Goal: Transaction & Acquisition: Purchase product/service

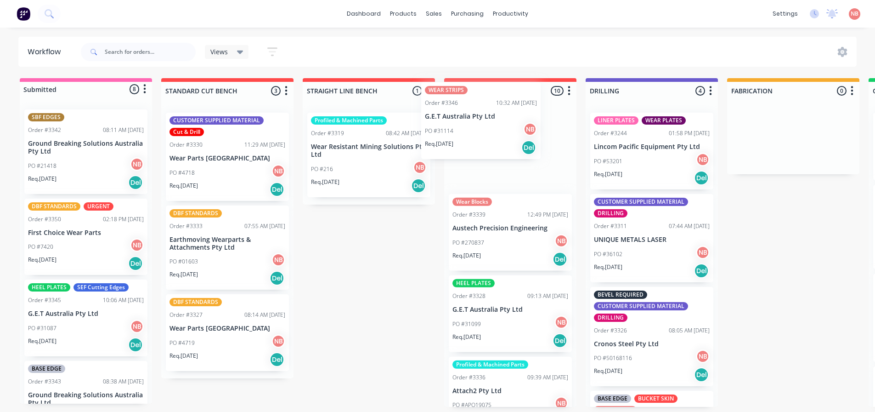
drag, startPoint x: 79, startPoint y: 151, endPoint x: 479, endPoint y: 124, distance: 401.1
click at [479, 124] on div "Submitted 8 Status colour #FF69B4 hex #FF69B4 Save Cancel Summaries Total order…" at bounding box center [759, 242] width 1532 height 328
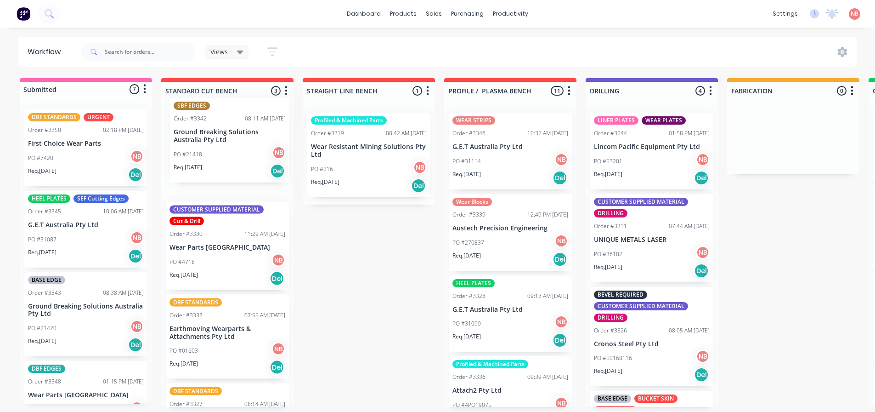
drag, startPoint x: 73, startPoint y: 164, endPoint x: 222, endPoint y: 152, distance: 149.3
click at [222, 152] on div "Submitted 7 Status colour #FF69B4 hex #FF69B4 Save Cancel Summaries Total order…" at bounding box center [759, 242] width 1532 height 328
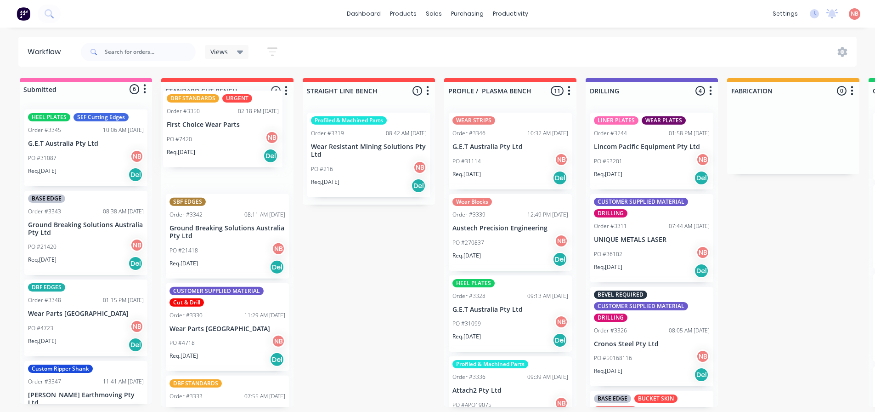
drag, startPoint x: 109, startPoint y: 165, endPoint x: 232, endPoint y: 148, distance: 123.8
click at [232, 148] on div "Submitted 6 Status colour #FF69B4 hex #FF69B4 Save Cancel Summaries Total order…" at bounding box center [759, 242] width 1532 height 328
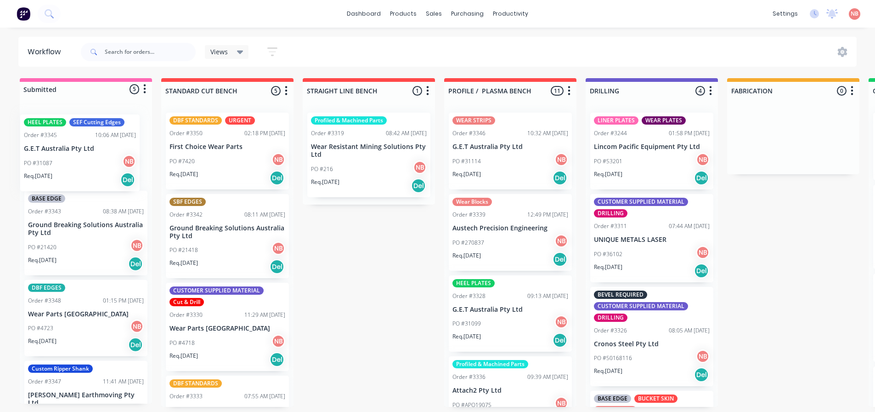
click at [74, 163] on div "HEEL PLATES SEF Cutting Edges Order #3345 10:06 AM [DATE] G.E.T Australia Pty L…" at bounding box center [86, 252] width 132 height 301
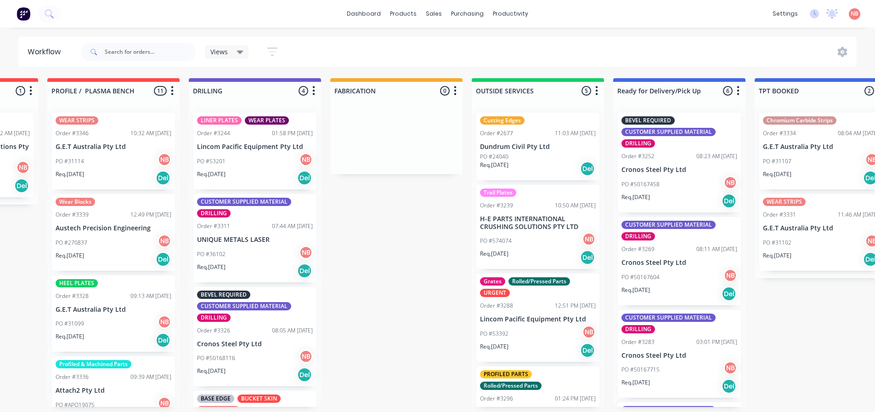
scroll to position [0, 418]
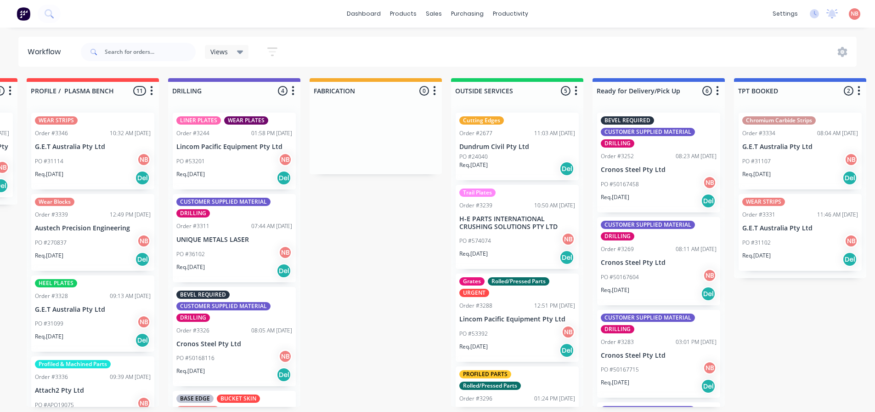
click at [515, 233] on div "PO #574074 NB" at bounding box center [517, 240] width 116 height 17
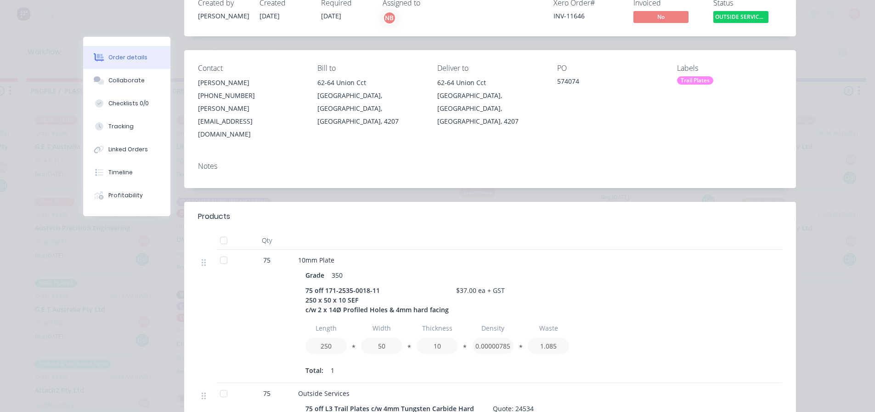
scroll to position [0, 0]
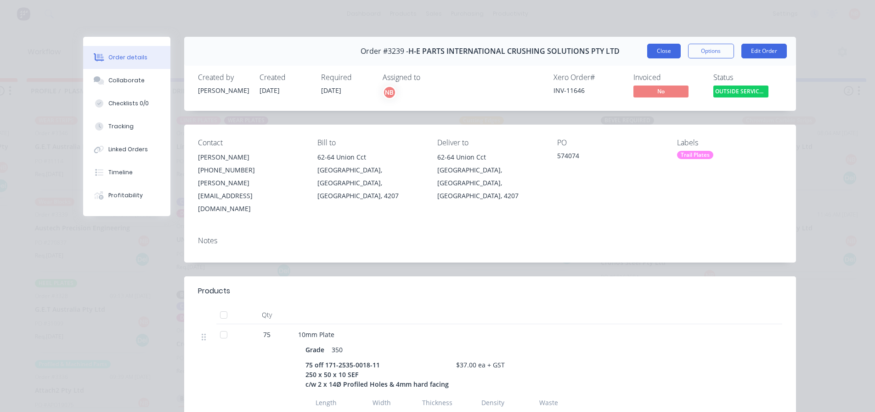
click at [658, 54] on button "Close" at bounding box center [664, 51] width 34 height 15
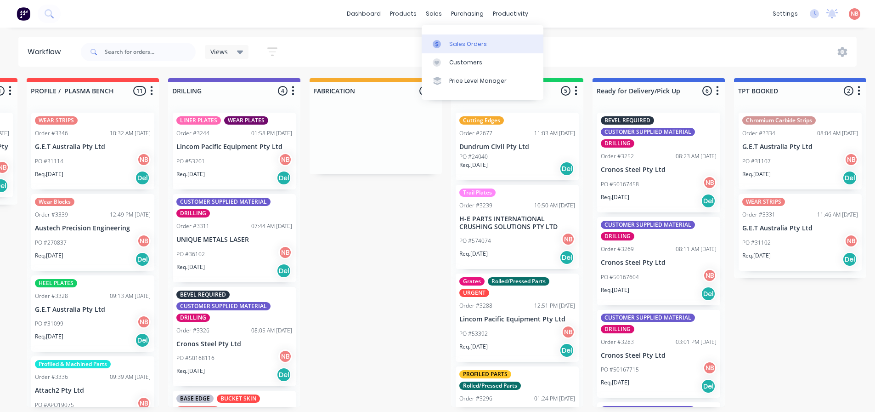
click at [446, 41] on div at bounding box center [440, 44] width 14 height 8
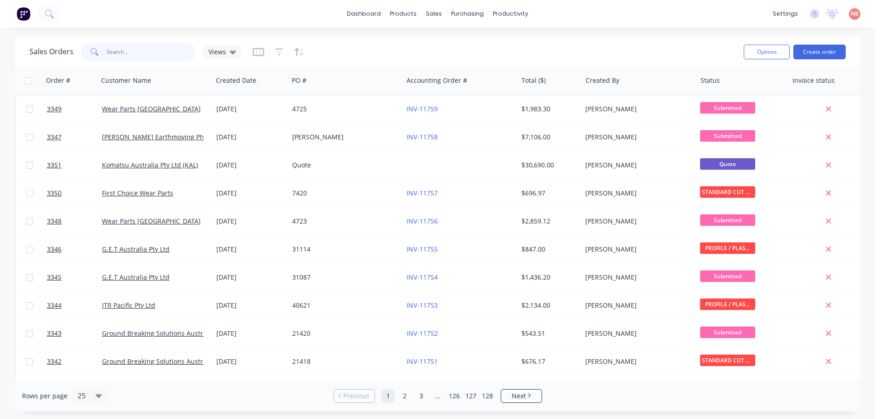
click at [175, 53] on input "text" at bounding box center [152, 52] width 90 height 18
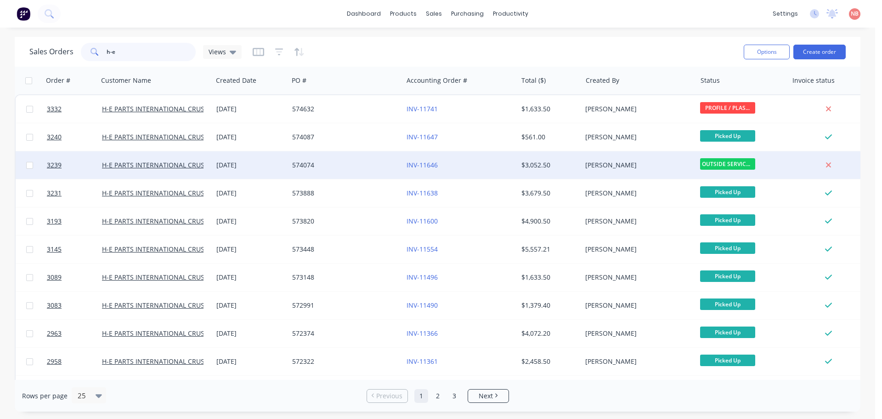
type input "h-e"
click at [571, 165] on div "$3,052.50" at bounding box center [548, 164] width 54 height 9
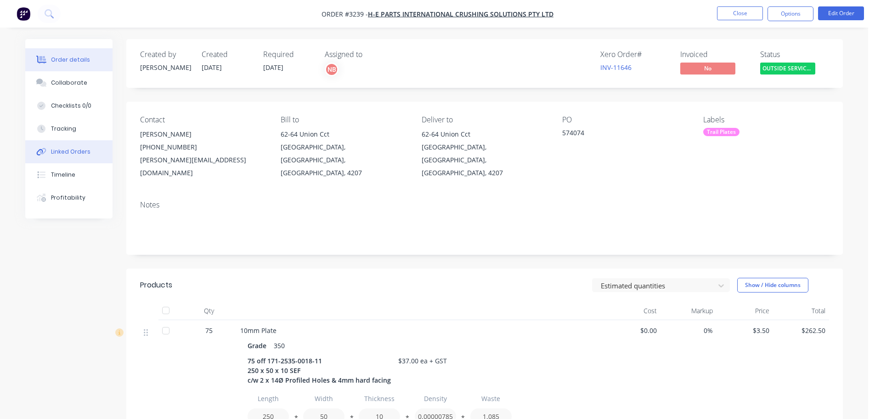
click at [60, 148] on div "Linked Orders" at bounding box center [71, 151] width 40 height 8
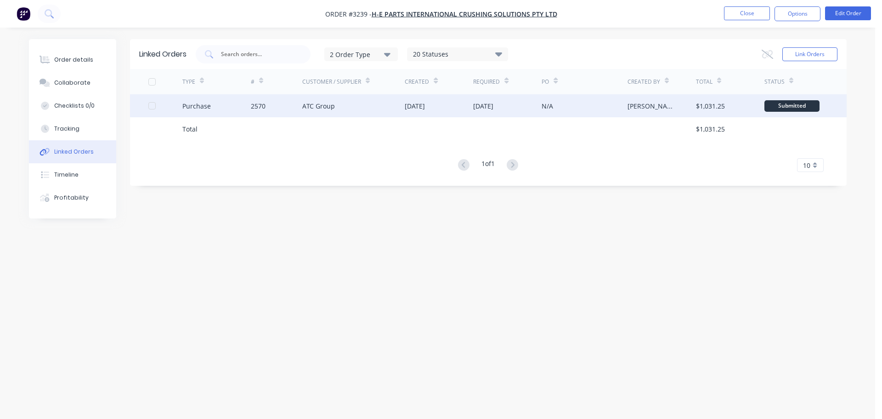
click at [558, 111] on div "N/A" at bounding box center [584, 105] width 85 height 23
type textarea "x"
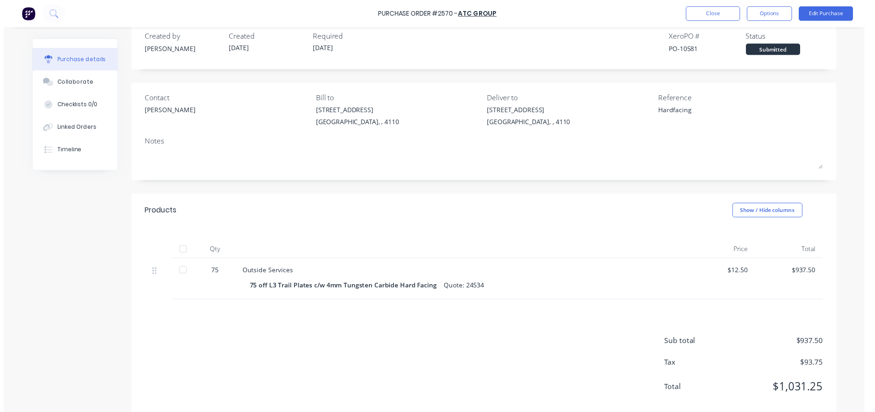
scroll to position [34, 0]
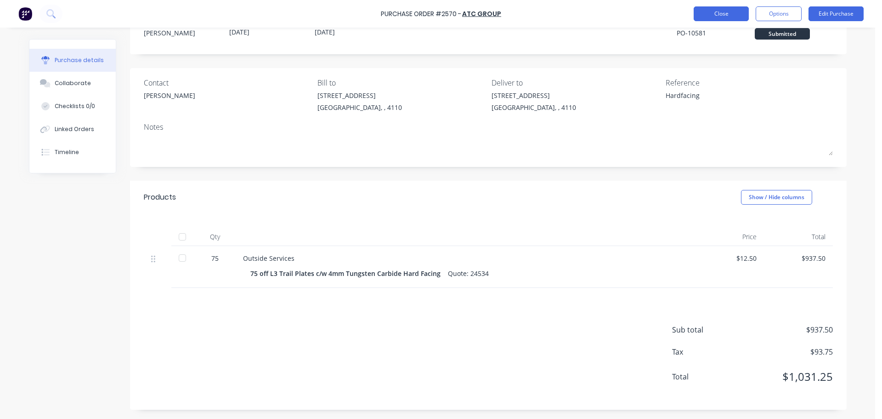
click at [701, 11] on button "Close" at bounding box center [721, 13] width 55 height 15
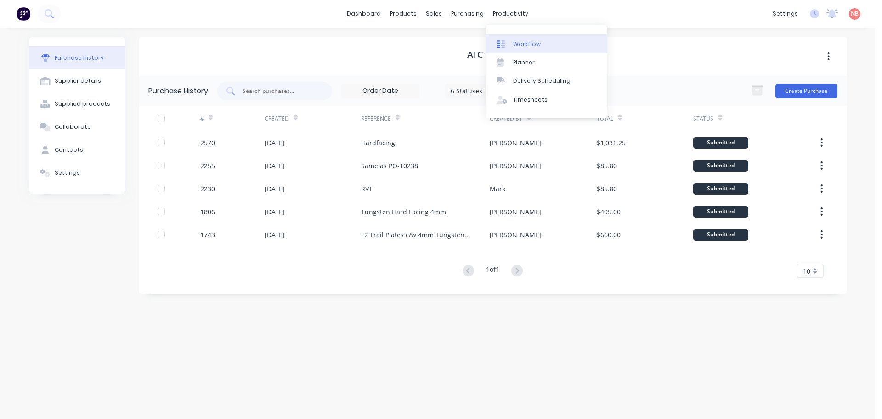
click at [515, 44] on div "Workflow" at bounding box center [527, 44] width 28 height 8
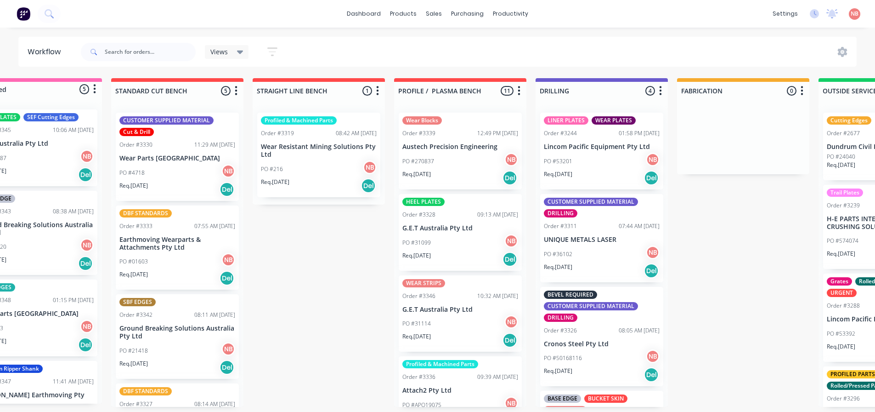
scroll to position [0, 53]
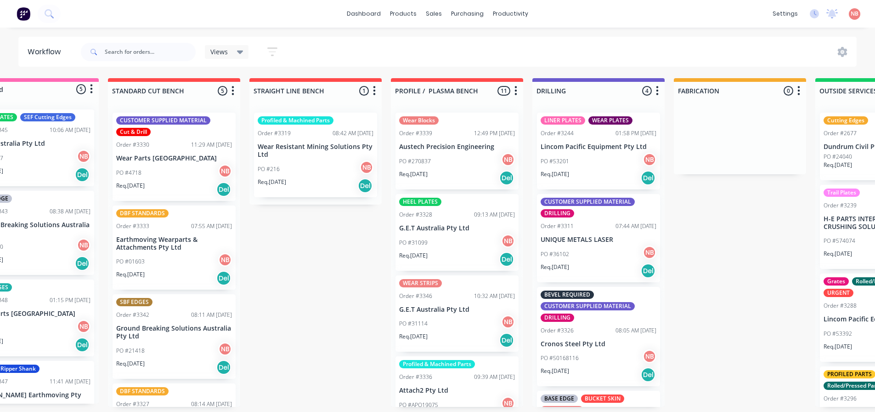
click at [429, 168] on div "PO #270837 NB" at bounding box center [457, 161] width 116 height 17
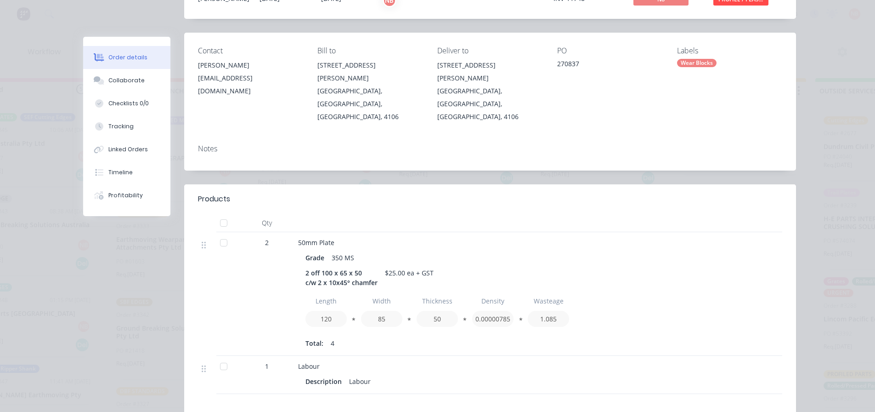
scroll to position [0, 0]
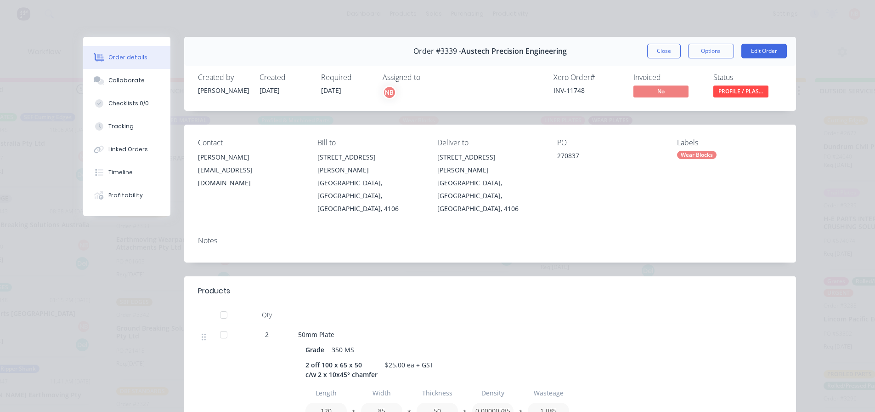
click at [661, 46] on button "Close" at bounding box center [664, 51] width 34 height 15
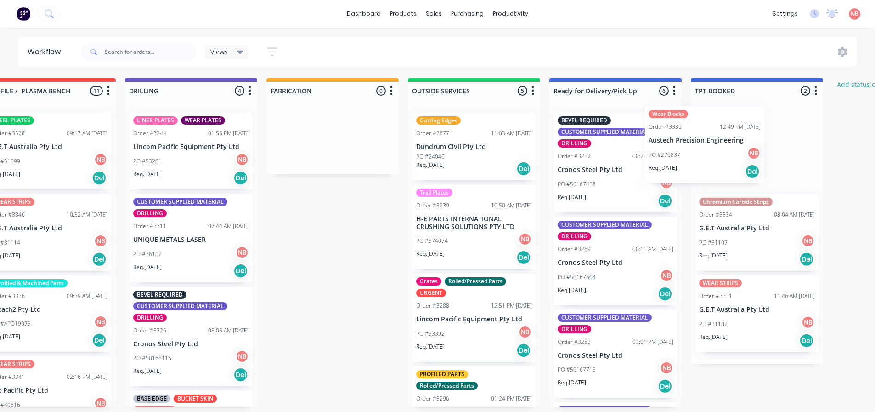
scroll to position [0, 461]
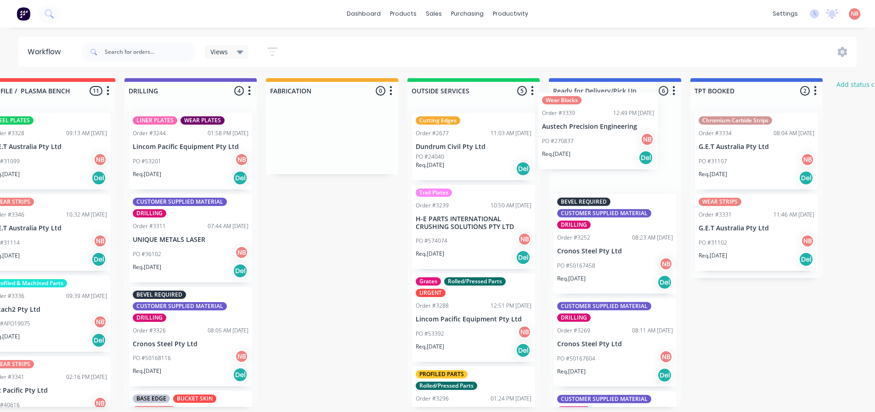
drag, startPoint x: 426, startPoint y: 132, endPoint x: 572, endPoint y: 112, distance: 147.5
click at [572, 112] on div "Submitted 5 Status colour #FF69B4 hex #FF69B4 Save Cancel Summaries Total order…" at bounding box center [298, 242] width 1532 height 328
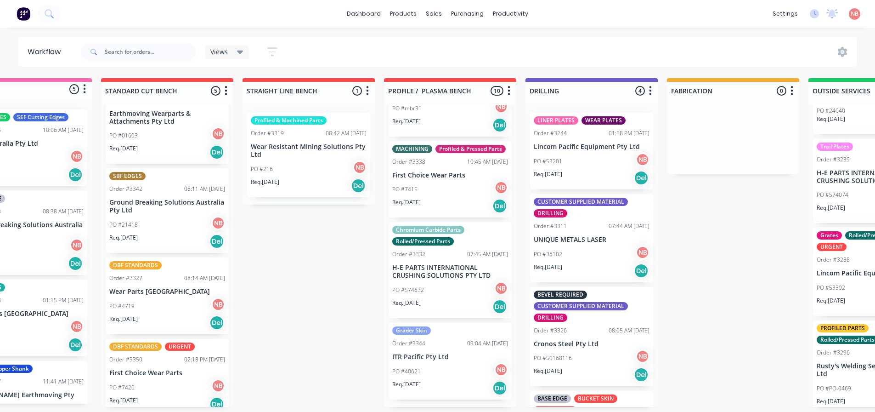
scroll to position [135, 0]
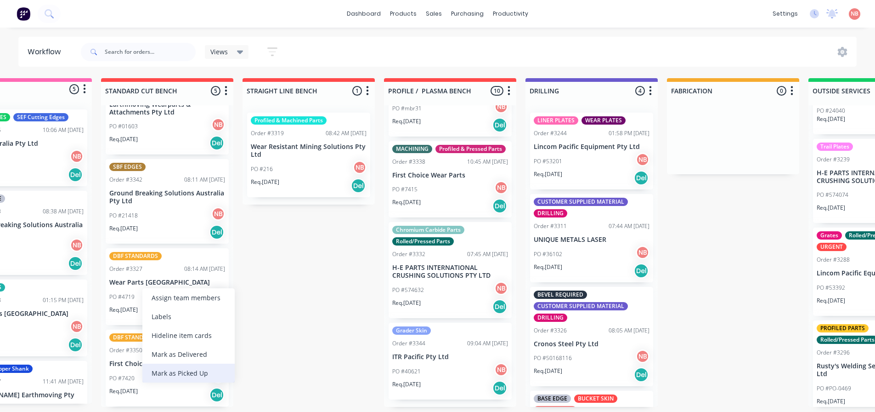
click at [171, 366] on div "Mark as Picked Up" at bounding box center [188, 372] width 92 height 19
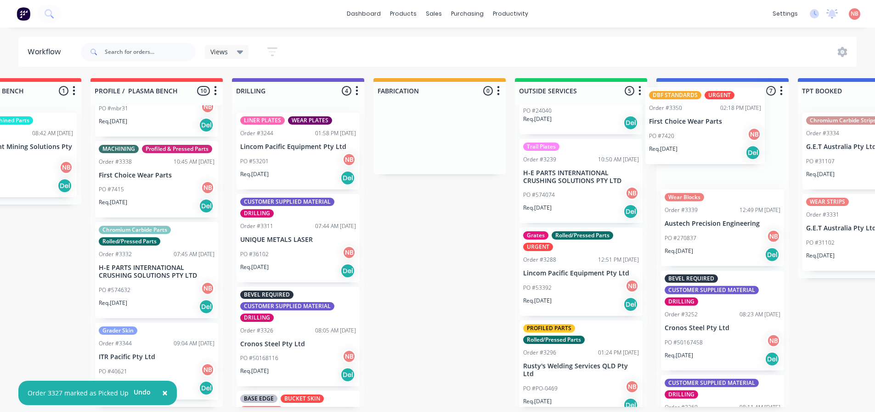
drag, startPoint x: 165, startPoint y: 361, endPoint x: 713, endPoint y: 118, distance: 599.0
click at [713, 118] on div "Submitted 5 Status colour #FF69B4 hex #FF69B4 Save Cancel Summaries Total order…" at bounding box center [405, 242] width 1532 height 328
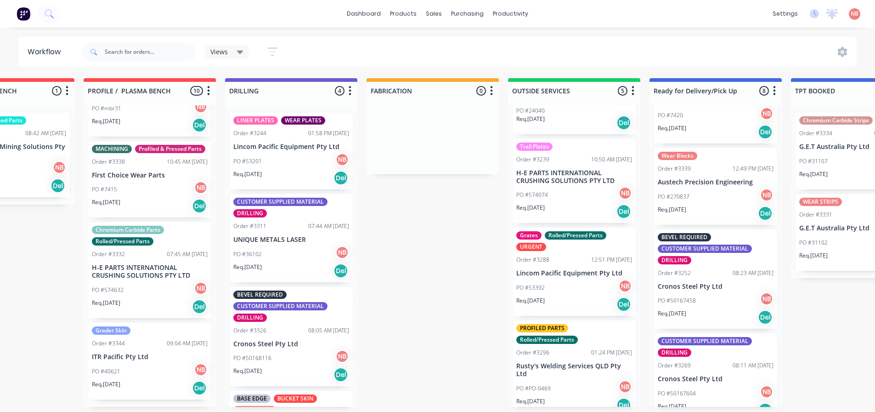
scroll to position [0, 361]
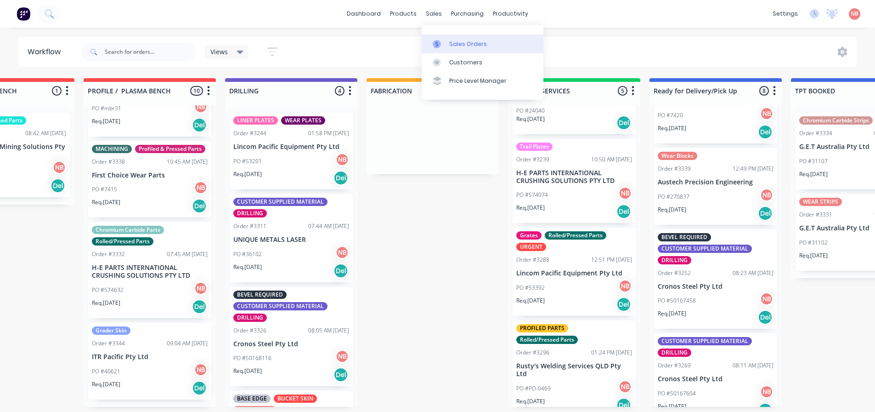
click at [455, 38] on link "Sales Orders" at bounding box center [483, 43] width 122 height 18
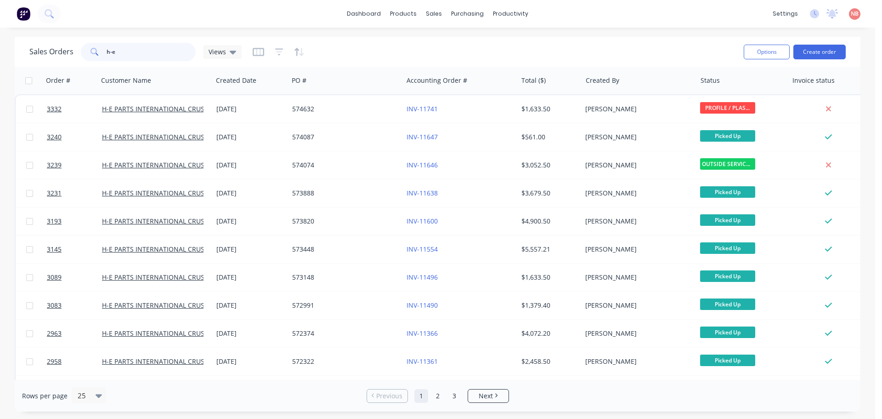
drag, startPoint x: 117, startPoint y: 47, endPoint x: 15, endPoint y: 61, distance: 102.5
click at [15, 61] on div "Sales Orders h-e Views Options Create order" at bounding box center [438, 52] width 846 height 30
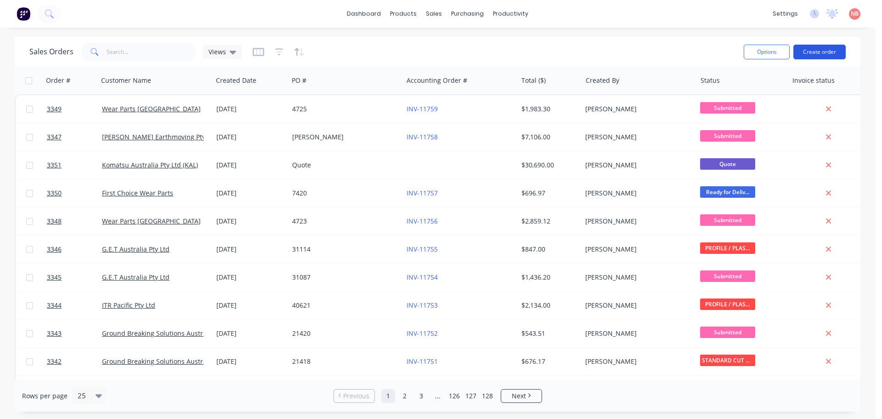
click at [819, 50] on button "Create order" at bounding box center [819, 52] width 52 height 15
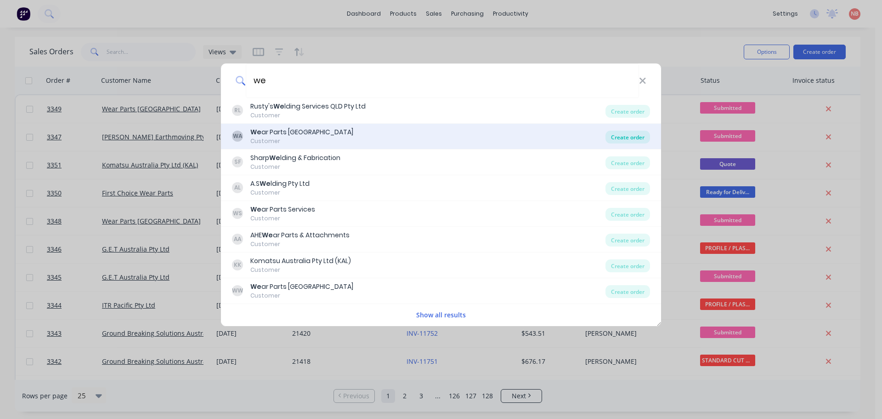
type input "we"
click at [611, 138] on div "Create order" at bounding box center [628, 136] width 45 height 13
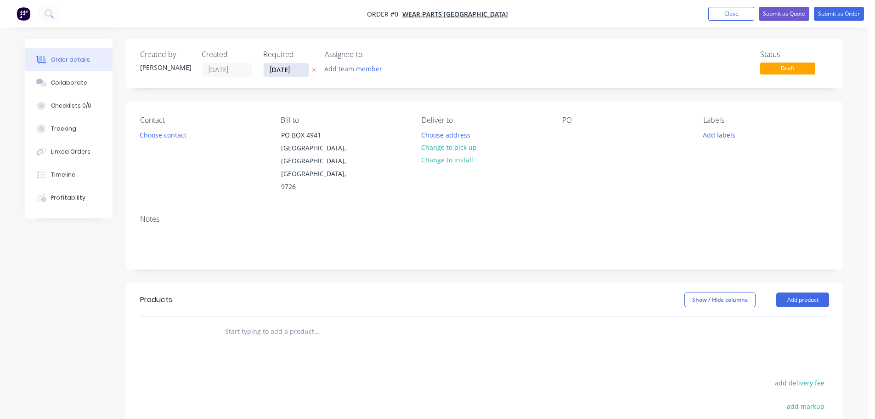
click at [286, 65] on input "[DATE]" at bounding box center [286, 70] width 45 height 14
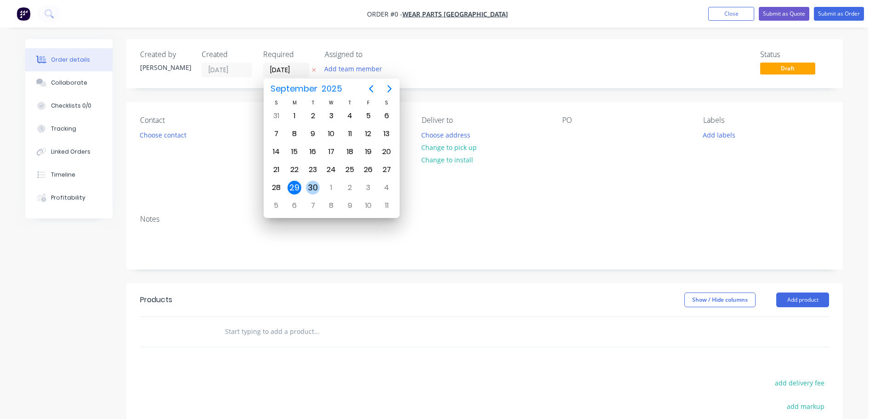
click at [317, 188] on div "30" at bounding box center [313, 188] width 14 height 14
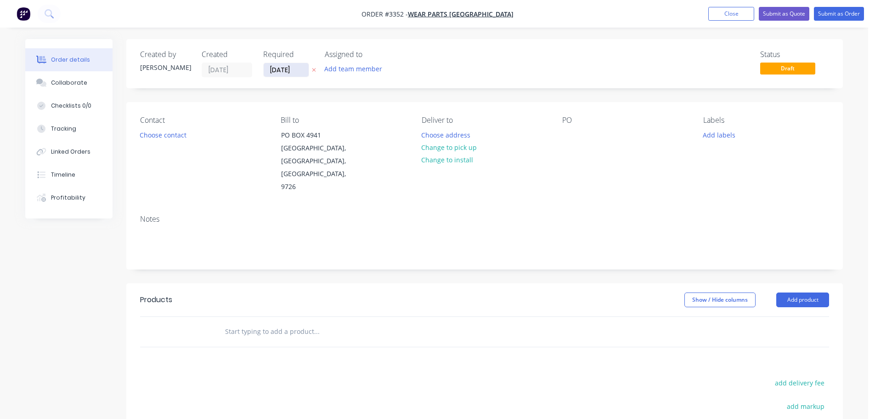
click at [293, 70] on input "[DATE]" at bounding box center [286, 70] width 45 height 14
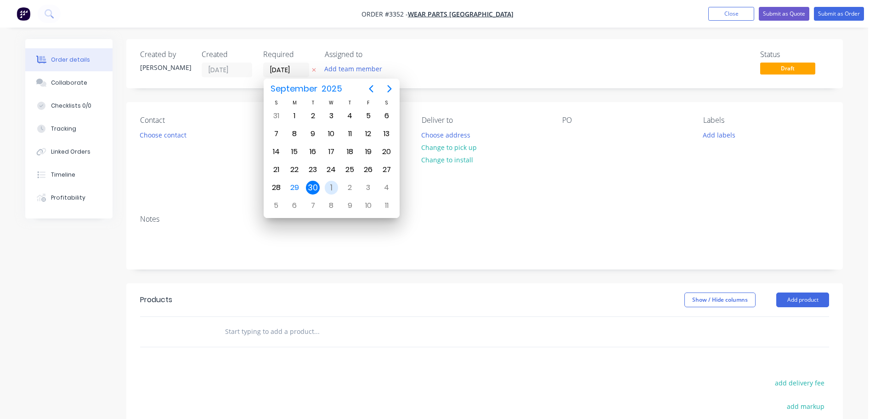
click at [325, 185] on div "1" at bounding box center [332, 188] width 14 height 14
type input "[DATE]"
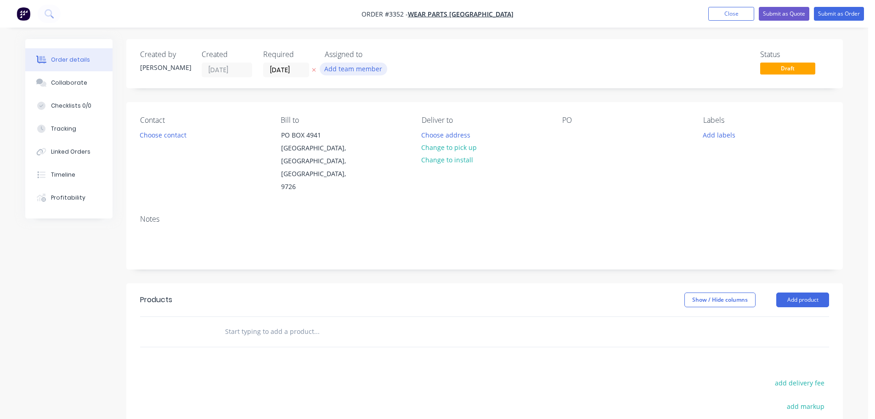
click at [344, 63] on button "Add team member" at bounding box center [354, 68] width 68 height 12
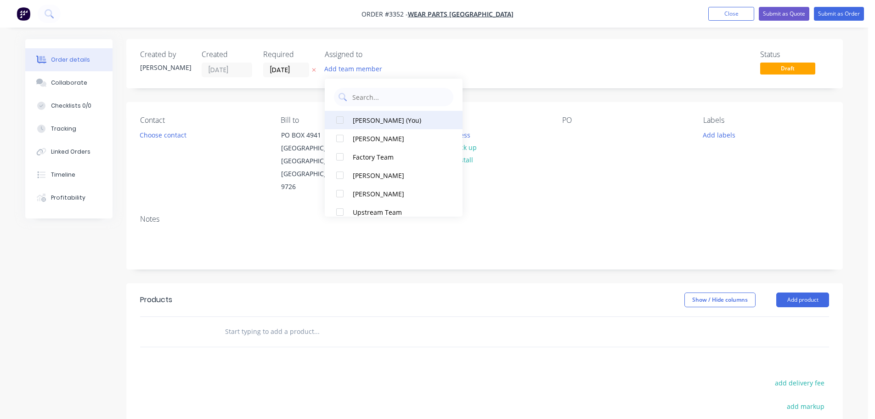
click at [362, 119] on div "[PERSON_NAME] (You)" at bounding box center [399, 120] width 92 height 10
click at [158, 139] on button "Choose contact" at bounding box center [163, 134] width 57 height 12
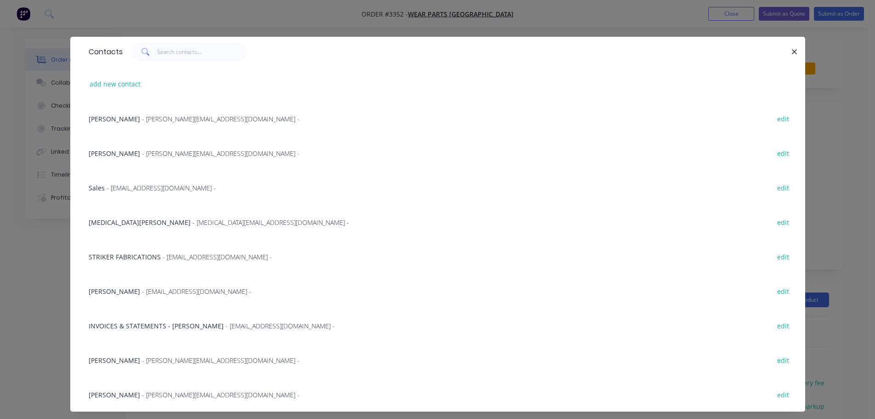
drag, startPoint x: 136, startPoint y: 121, endPoint x: 146, endPoint y: 121, distance: 10.1
click at [142, 121] on span "- [PERSON_NAME][EMAIL_ADDRESS][DOMAIN_NAME] -" at bounding box center [221, 118] width 158 height 9
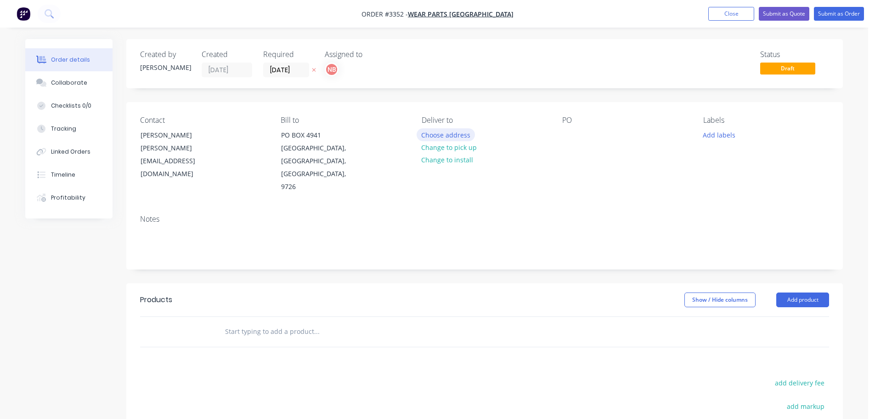
click at [442, 134] on button "Choose address" at bounding box center [446, 134] width 59 height 12
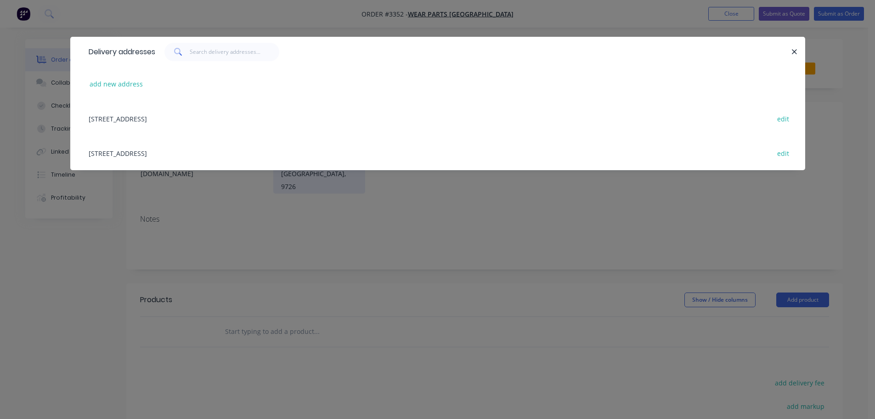
drag, startPoint x: 218, startPoint y: 153, endPoint x: 345, endPoint y: 141, distance: 127.4
click at [220, 153] on div "[STREET_ADDRESS] edit" at bounding box center [438, 153] width 708 height 34
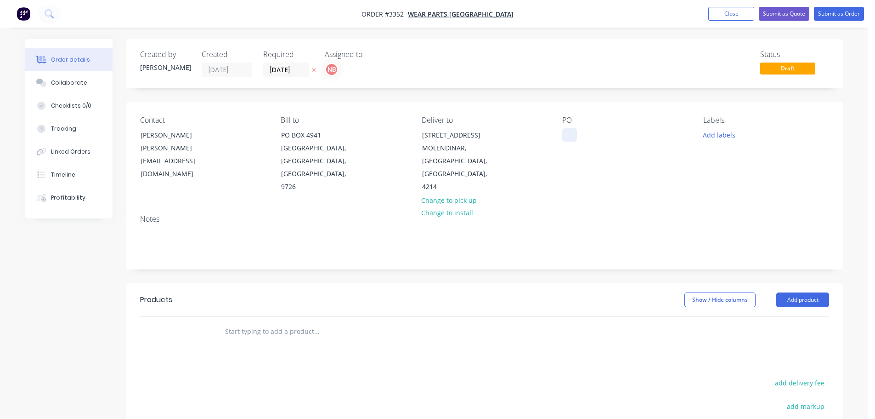
click at [566, 137] on div at bounding box center [569, 134] width 15 height 13
click at [706, 135] on button "Add labels" at bounding box center [719, 134] width 42 height 12
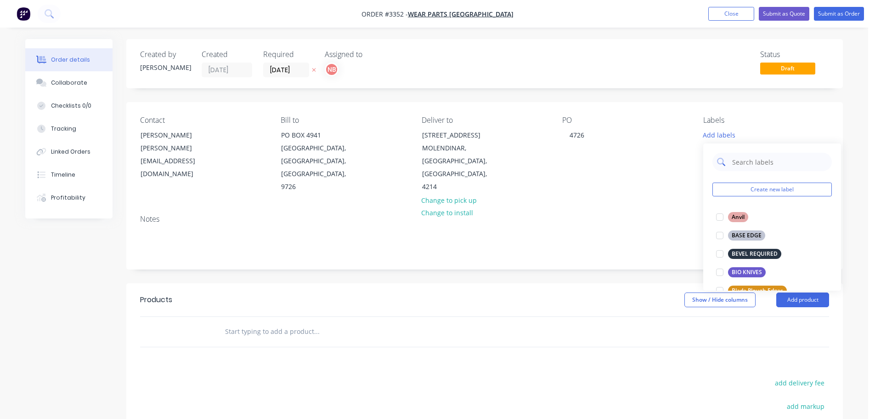
click at [754, 166] on input "text" at bounding box center [779, 162] width 96 height 18
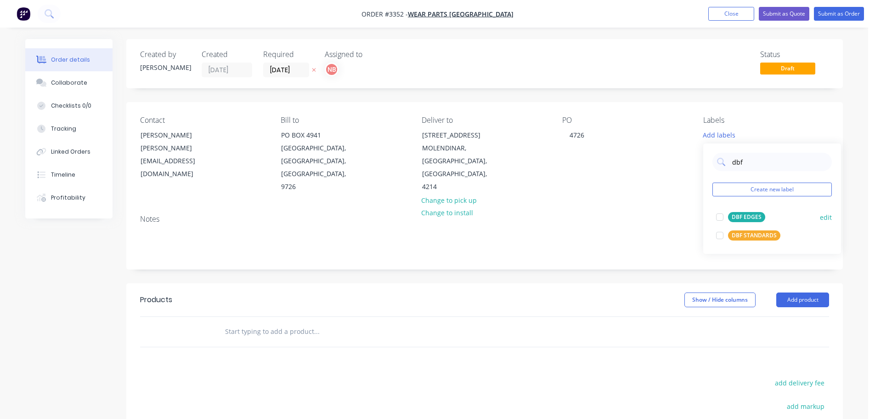
type input "dbf"
click at [746, 217] on div "DBF EDGES" at bounding box center [746, 217] width 37 height 10
click at [554, 287] on header "Products Show / Hide columns Add product" at bounding box center [484, 299] width 717 height 33
click at [806, 307] on header "Products Show / Hide columns Add product" at bounding box center [484, 299] width 717 height 33
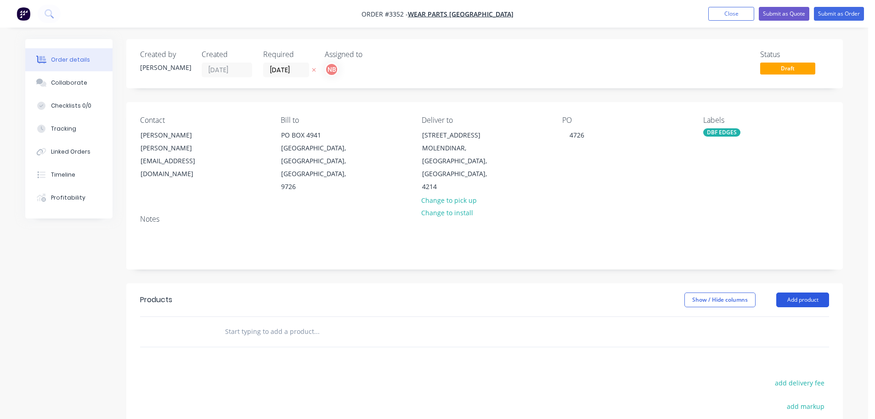
click at [795, 305] on button "Add product" at bounding box center [802, 299] width 53 height 15
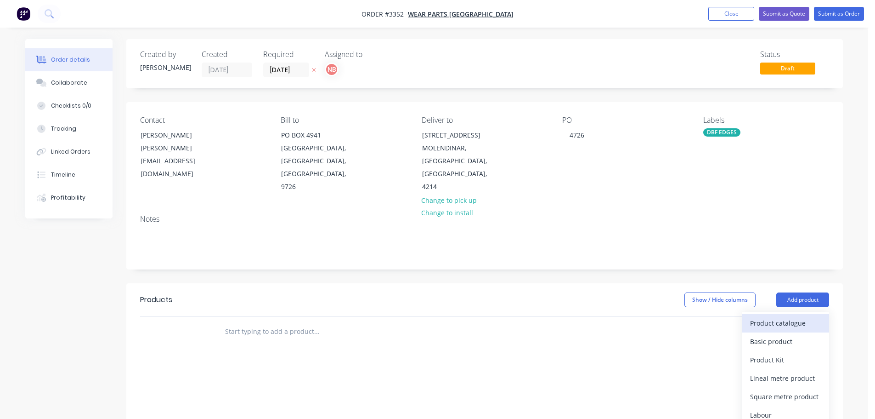
click at [790, 317] on div "Product catalogue" at bounding box center [785, 322] width 71 height 13
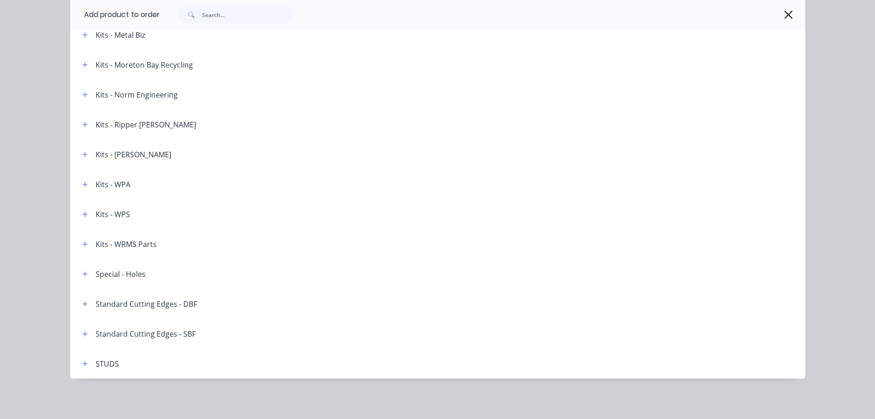
scroll to position [176, 0]
click at [83, 302] on icon "button" at bounding box center [85, 303] width 6 height 6
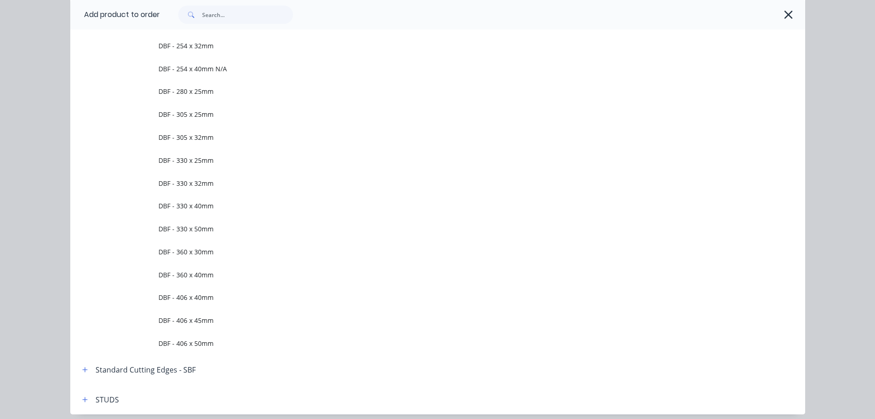
scroll to position [1815, 0]
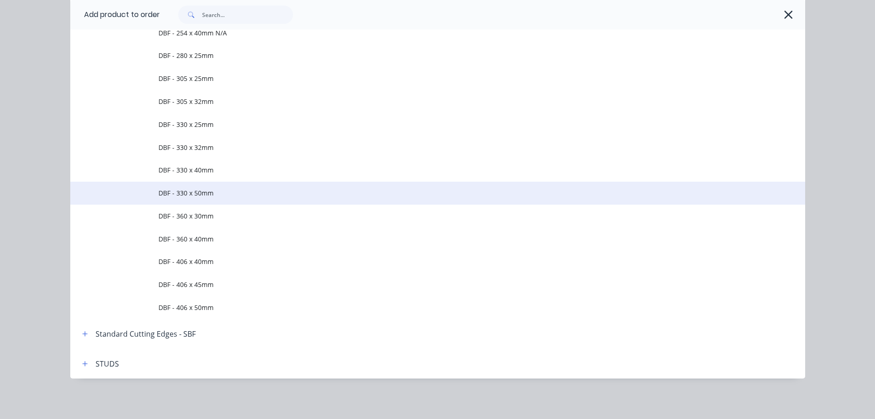
click at [207, 198] on td "DBF - 330 x 50mm" at bounding box center [482, 192] width 647 height 23
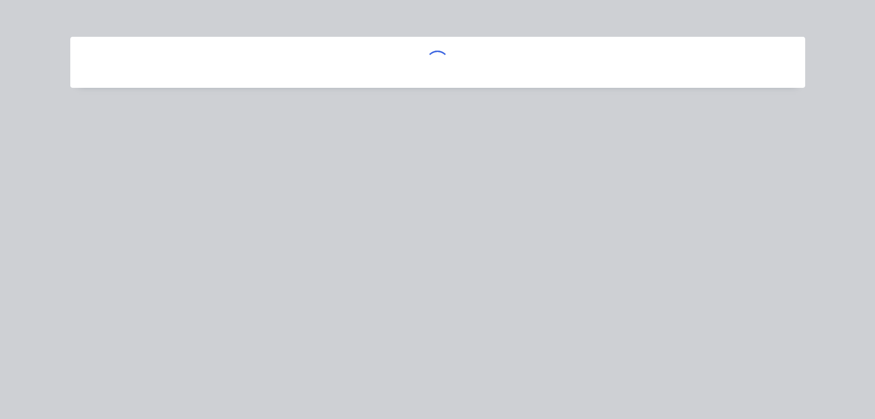
scroll to position [0, 0]
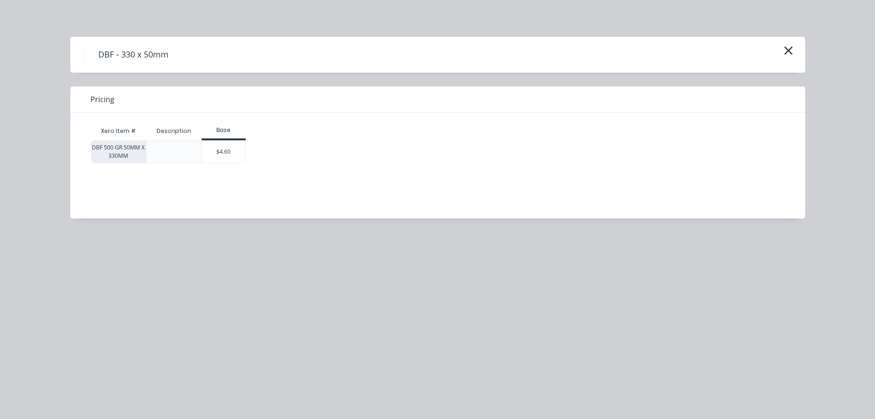
click at [242, 138] on div "Base" at bounding box center [224, 131] width 44 height 18
click at [233, 147] on div "$4.60" at bounding box center [223, 152] width 43 height 22
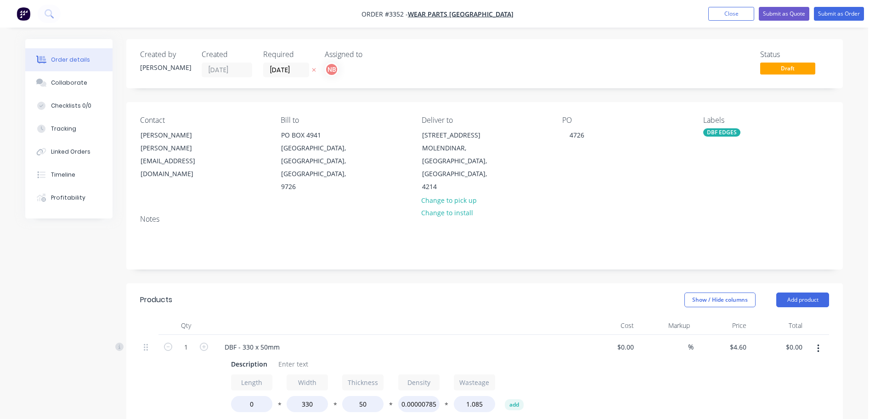
click at [716, 131] on div "DBF EDGES" at bounding box center [721, 132] width 37 height 8
click at [722, 230] on div at bounding box center [720, 230] width 18 height 18
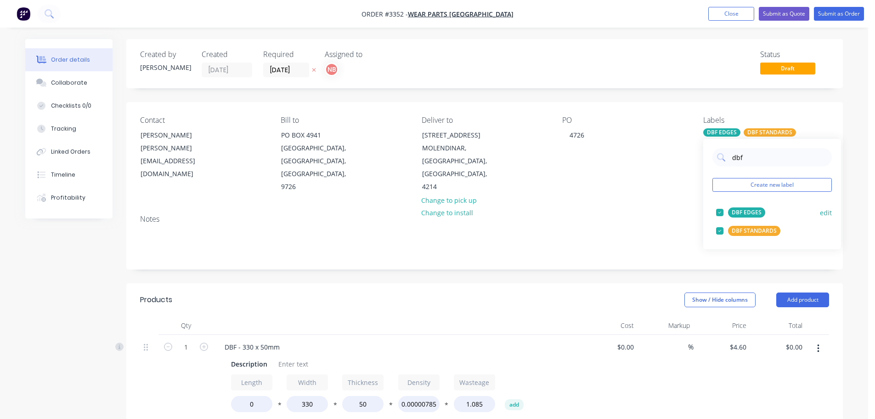
click at [720, 211] on div at bounding box center [720, 212] width 18 height 18
click at [659, 271] on div "Created by [PERSON_NAME] Created [DATE] Required [DATE] Assigned to NB Status D…" at bounding box center [484, 365] width 717 height 652
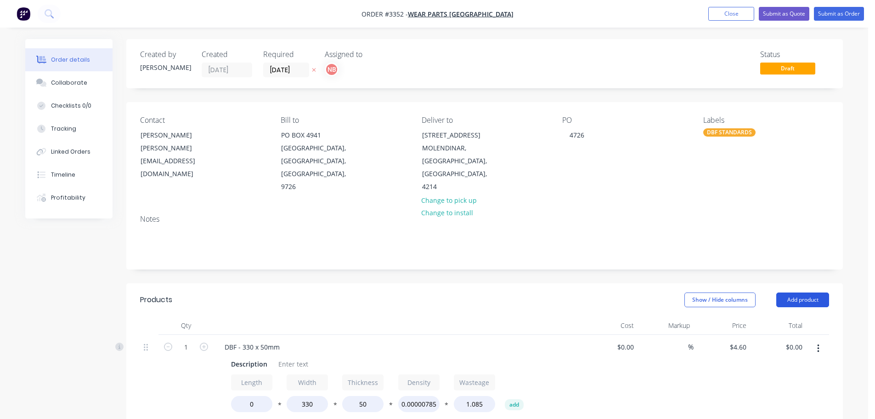
click at [819, 300] on button "Add product" at bounding box center [802, 299] width 53 height 15
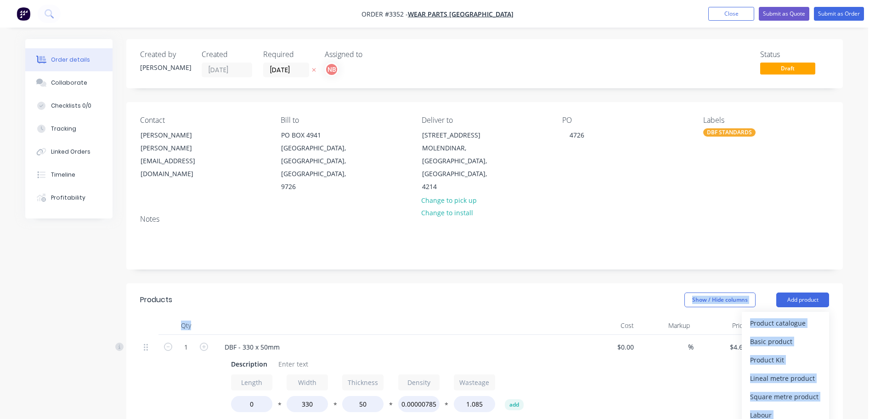
click at [520, 316] on div "Products Show / Hide columns Add product Product catalogue Basic product Produc…" at bounding box center [484, 376] width 717 height 187
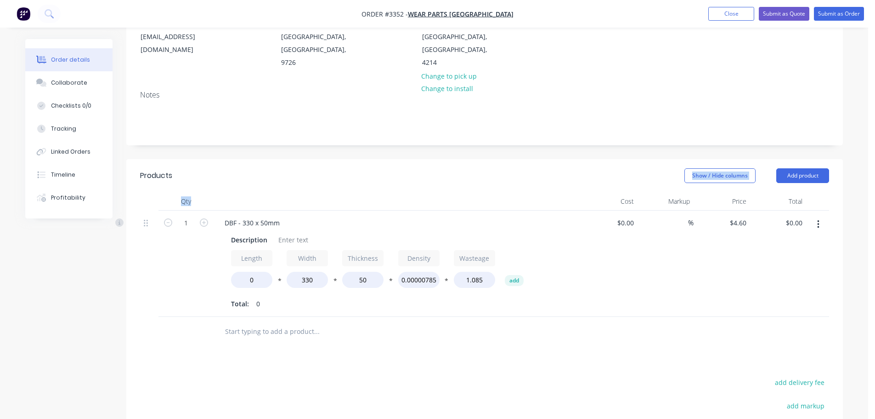
scroll to position [138, 0]
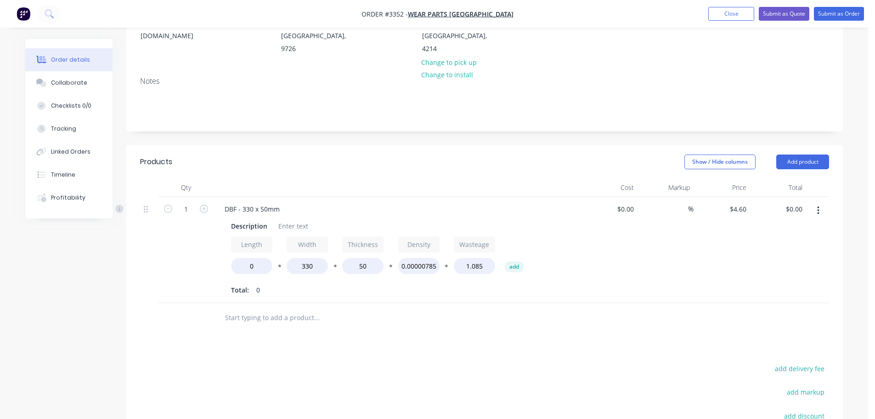
click at [182, 238] on div "1" at bounding box center [186, 250] width 55 height 106
click at [187, 209] on input "1" at bounding box center [186, 209] width 24 height 14
type input "2"
click at [243, 167] on div "Products" at bounding box center [213, 161] width 147 height 15
click at [257, 226] on div "Description" at bounding box center [249, 225] width 44 height 13
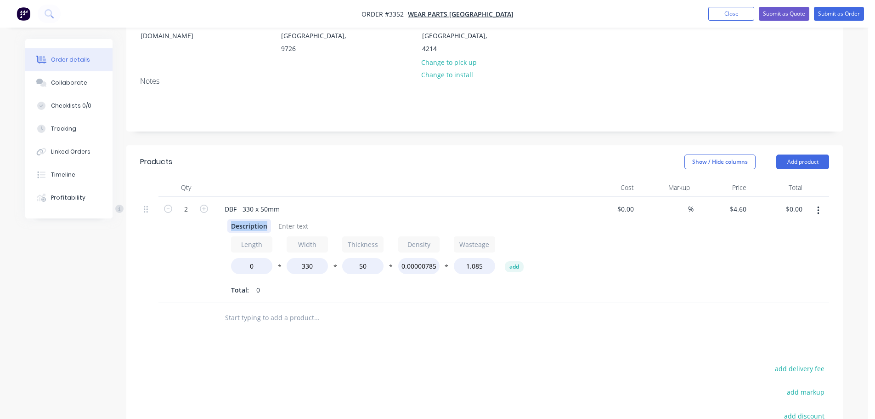
click at [257, 226] on div "Description" at bounding box center [249, 225] width 44 height 13
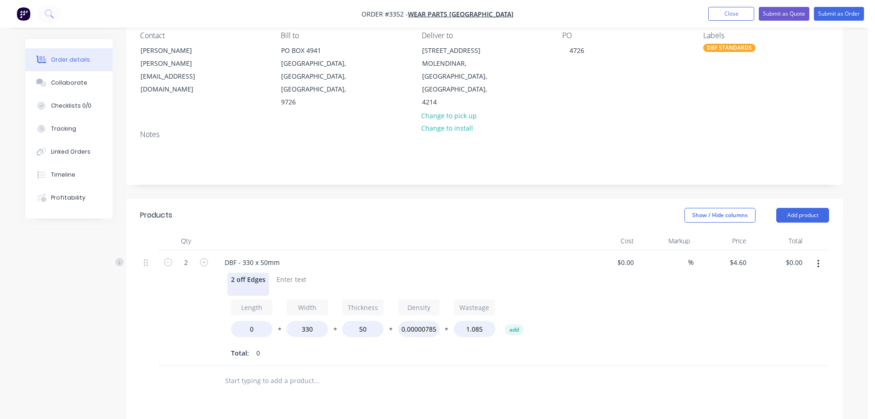
scroll to position [0, 0]
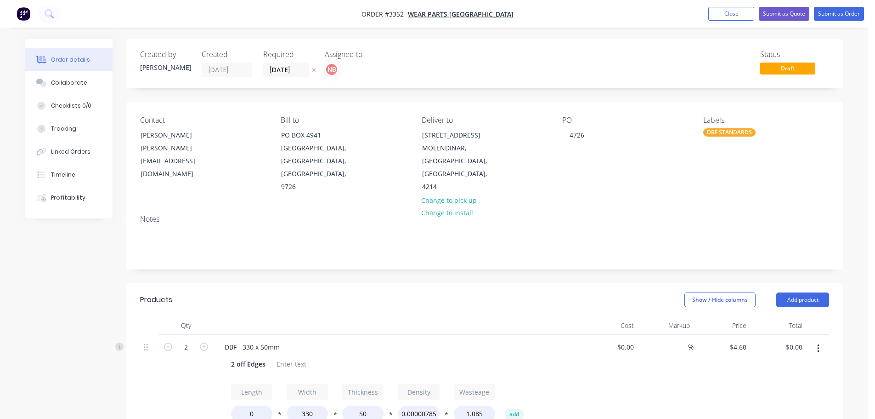
click at [730, 131] on div "DBF STANDARDS" at bounding box center [729, 132] width 52 height 8
drag, startPoint x: 746, startPoint y: 157, endPoint x: 709, endPoint y: 157, distance: 36.8
click at [709, 157] on div "dbf Create new label DBF STANDARDS edit DBF EDGES edit" at bounding box center [772, 194] width 138 height 110
type input "urg"
drag, startPoint x: 742, startPoint y: 209, endPoint x: 737, endPoint y: 213, distance: 5.8
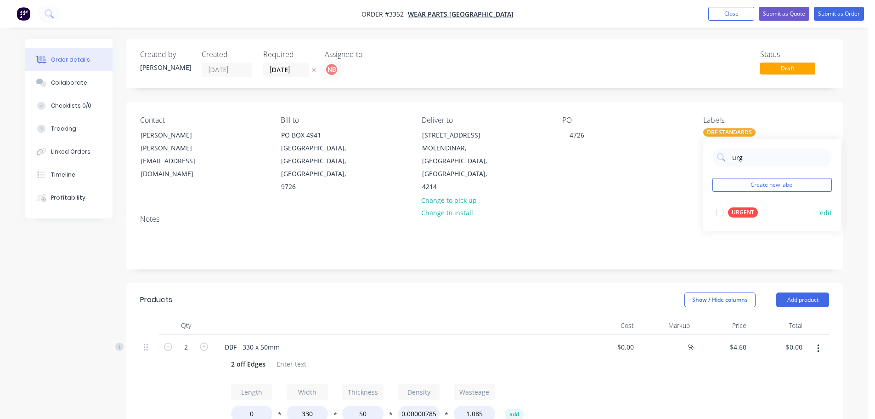
click at [742, 209] on div "URGENT" at bounding box center [743, 212] width 30 height 10
click at [633, 276] on div "Created by [PERSON_NAME] Created [DATE] Required [DATE] Assigned to NB Status D…" at bounding box center [484, 370] width 717 height 662
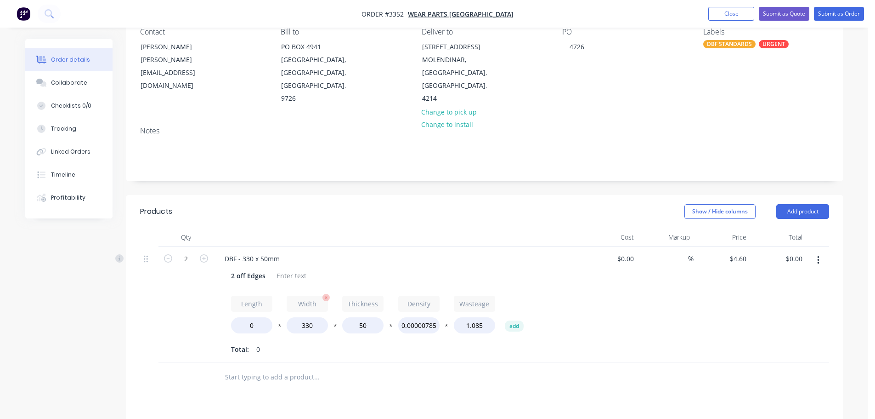
scroll to position [92, 0]
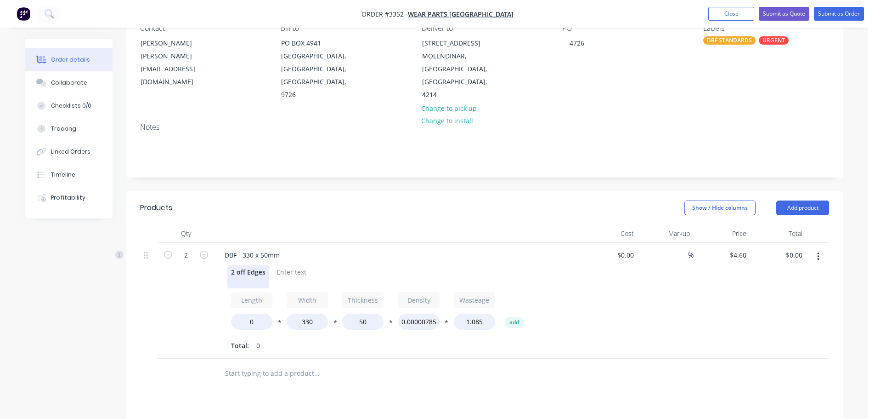
click at [233, 282] on div "2 off Edges" at bounding box center [248, 276] width 42 height 23
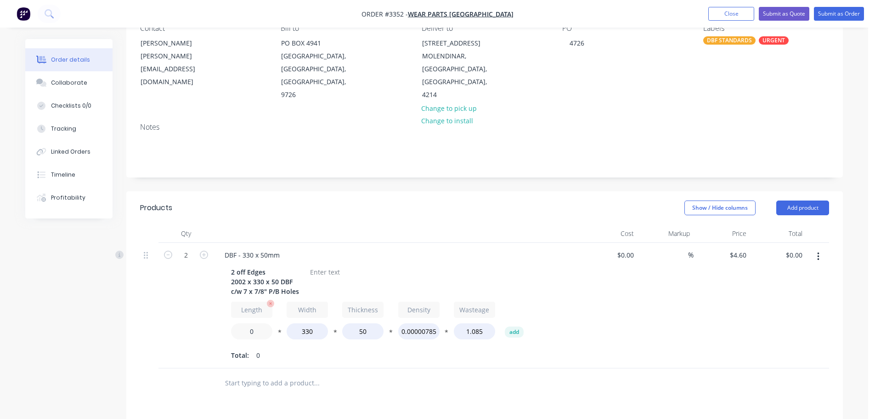
click at [240, 336] on input "0" at bounding box center [251, 331] width 41 height 16
type input "2002"
type input "$2,585.20"
click at [312, 278] on div at bounding box center [324, 271] width 37 height 13
click at [309, 272] on div at bounding box center [324, 271] width 37 height 13
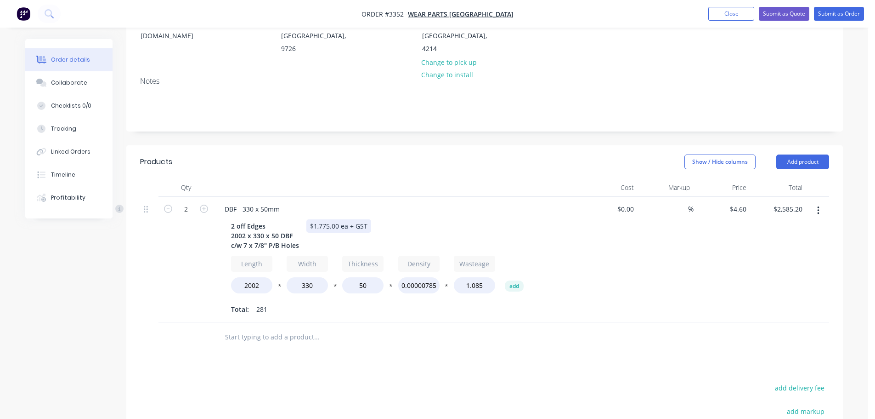
scroll to position [184, 0]
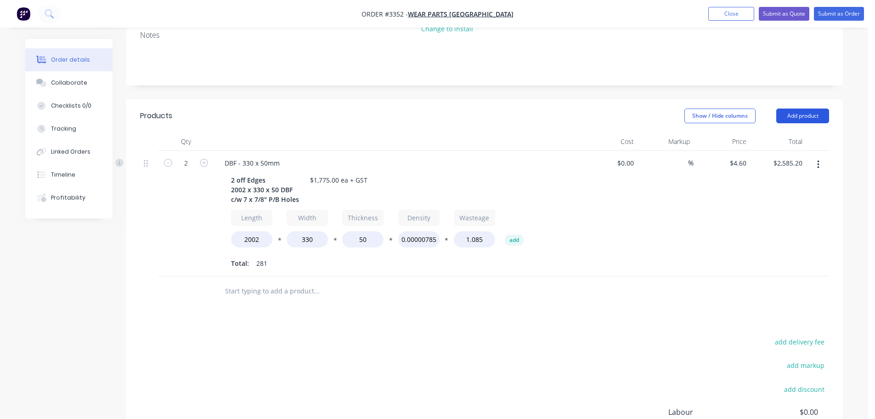
click at [780, 117] on button "Add product" at bounding box center [802, 115] width 53 height 15
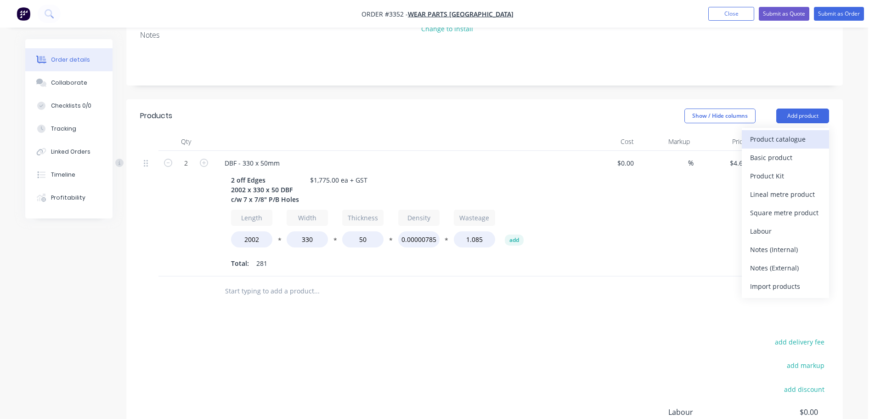
click at [769, 133] on div "Product catalogue" at bounding box center [785, 138] width 71 height 13
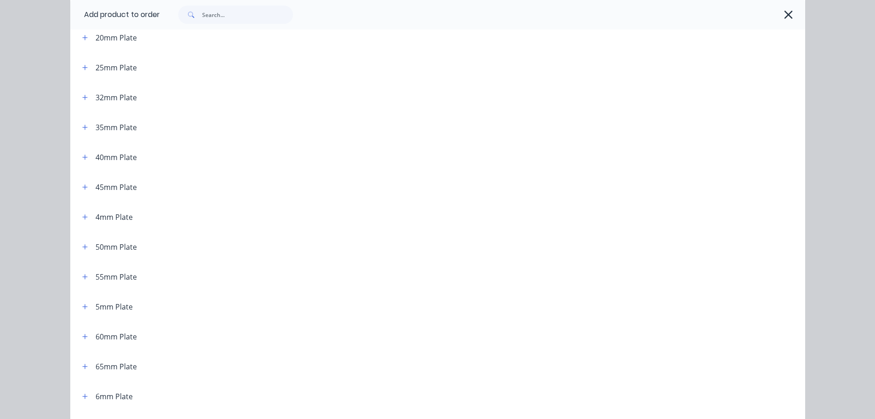
scroll to position [230, 0]
click at [85, 242] on button "button" at bounding box center [84, 243] width 11 height 11
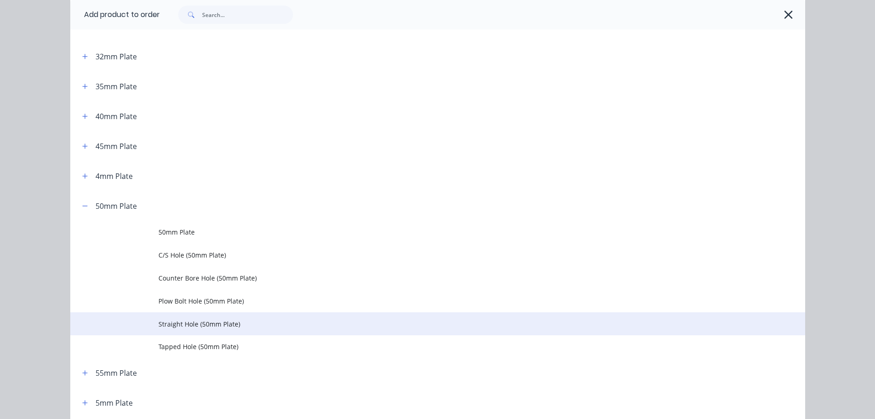
scroll to position [322, 0]
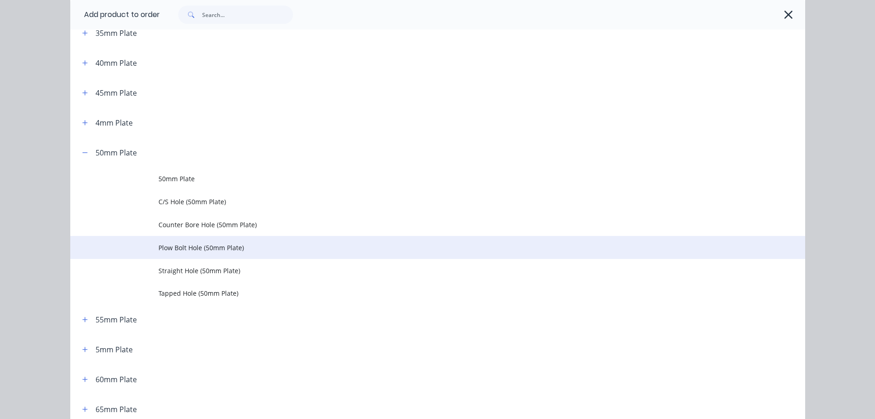
click at [169, 242] on td "Plow Bolt Hole (50mm Plate)" at bounding box center [482, 247] width 647 height 23
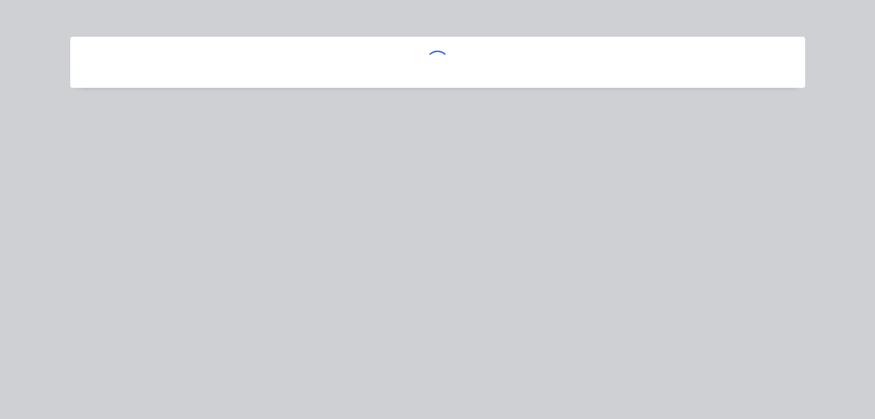
scroll to position [0, 0]
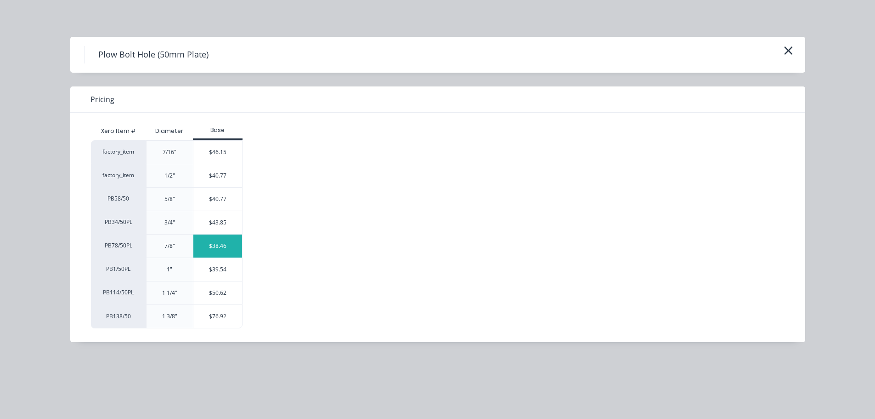
click at [216, 249] on div "$38.46" at bounding box center [217, 245] width 49 height 23
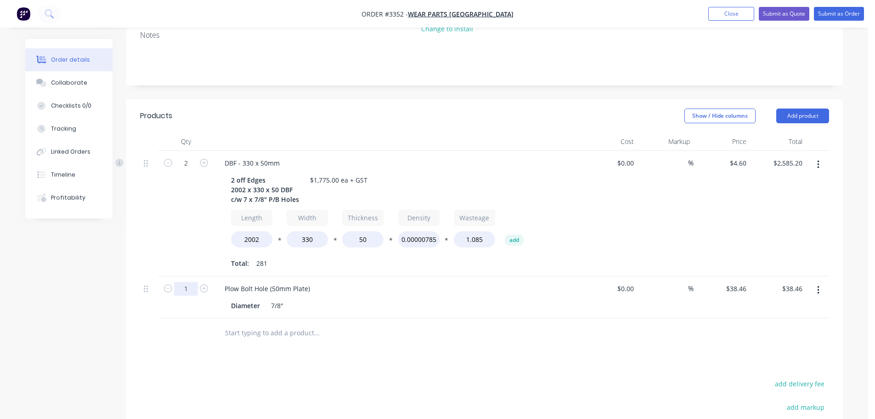
click at [186, 285] on input "1" at bounding box center [186, 289] width 24 height 14
type input "14"
type input "$538.44"
click at [200, 234] on div "2" at bounding box center [186, 213] width 55 height 125
click at [794, 113] on button "Add product" at bounding box center [802, 115] width 53 height 15
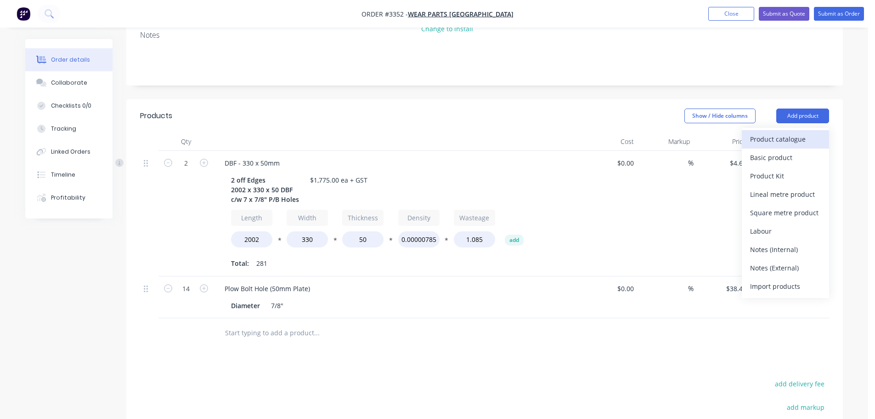
click at [782, 136] on div "Product catalogue" at bounding box center [785, 138] width 71 height 13
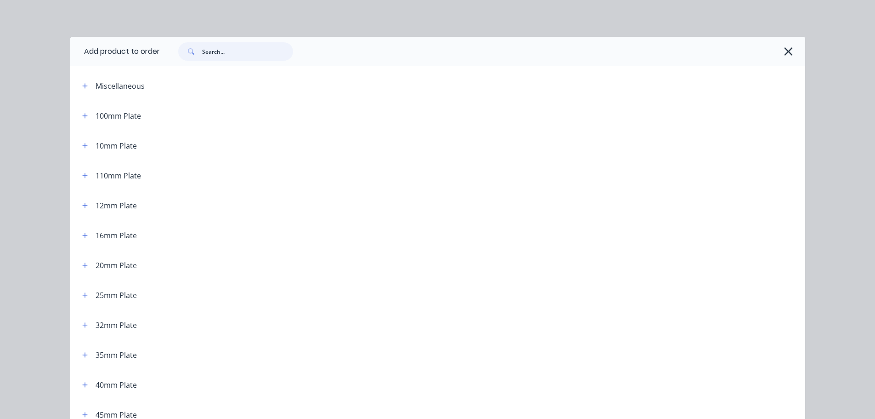
click at [220, 51] on input "text" at bounding box center [247, 51] width 91 height 18
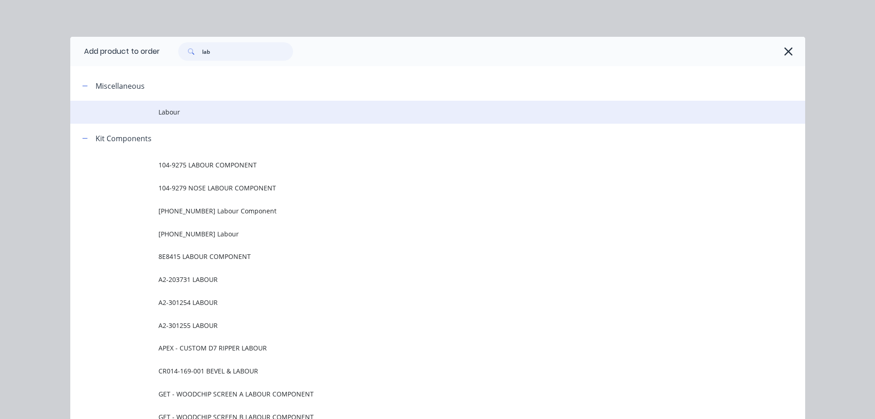
type input "lab"
click at [170, 108] on span "Labour" at bounding box center [417, 112] width 517 height 10
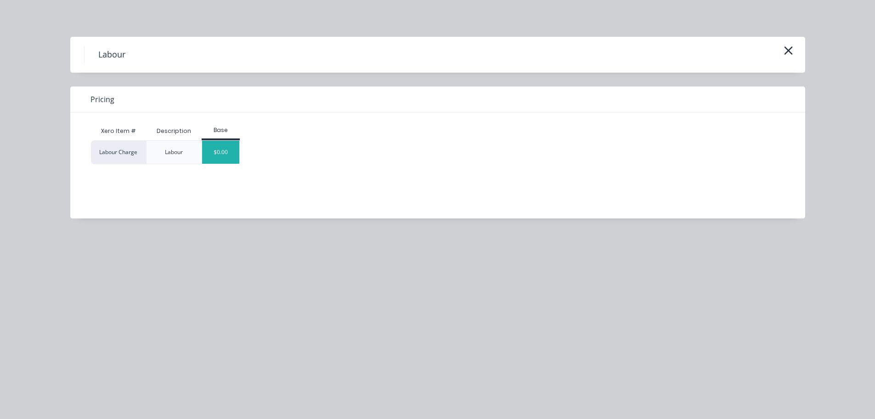
click at [219, 146] on div "$0.00" at bounding box center [220, 152] width 37 height 23
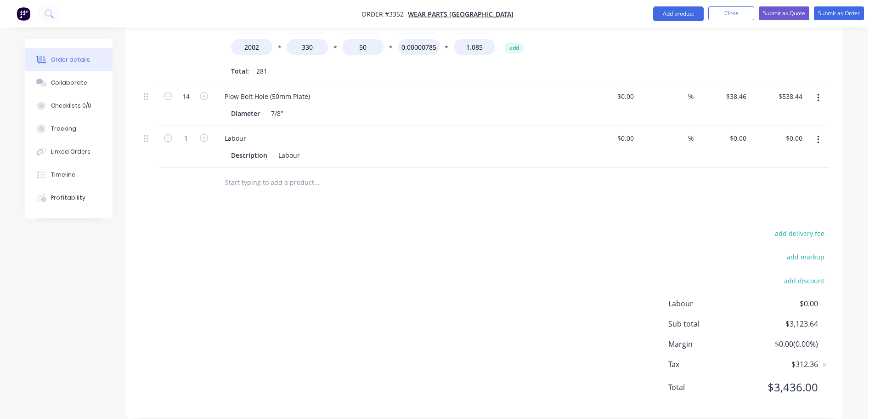
scroll to position [389, 0]
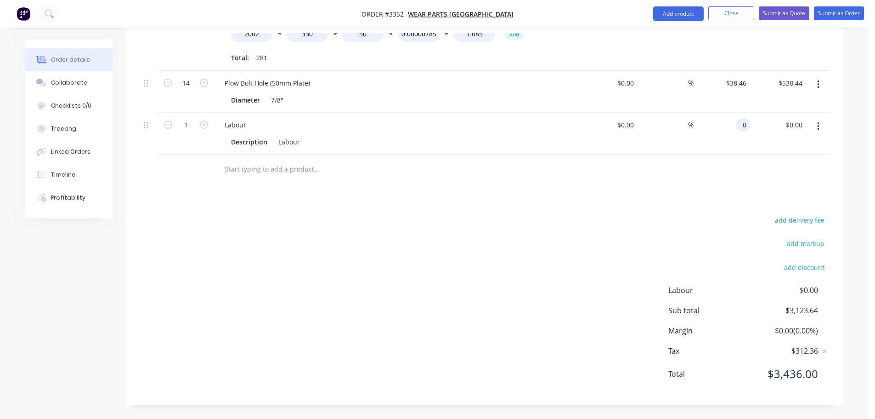
click at [743, 125] on input "0" at bounding box center [745, 124] width 11 height 13
type input "$426.36"
click at [542, 210] on div "Products Show / Hide columns Add product Qty Cost Markup Price Total 2 DBF - 33…" at bounding box center [484, 149] width 717 height 511
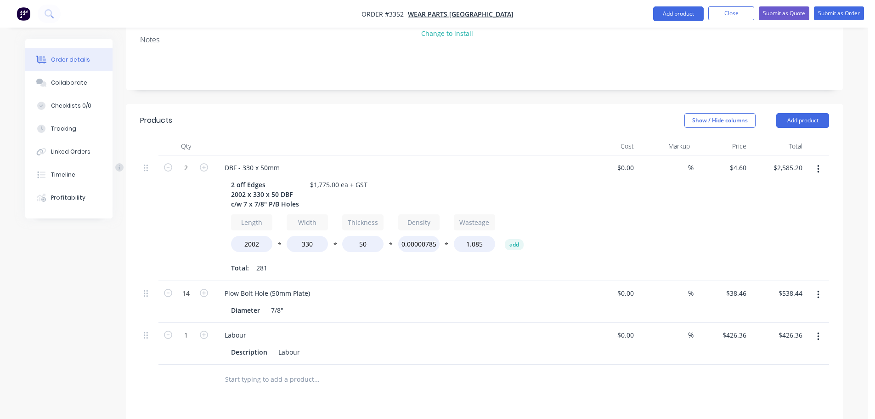
scroll to position [159, 0]
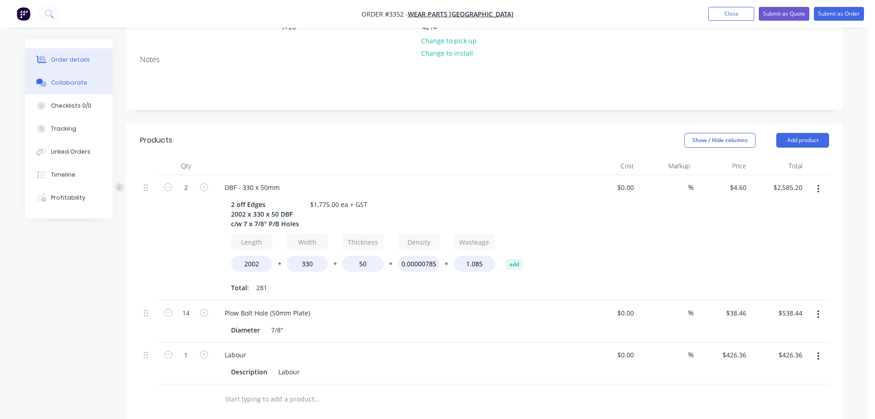
click at [71, 88] on button "Collaborate" at bounding box center [68, 82] width 87 height 23
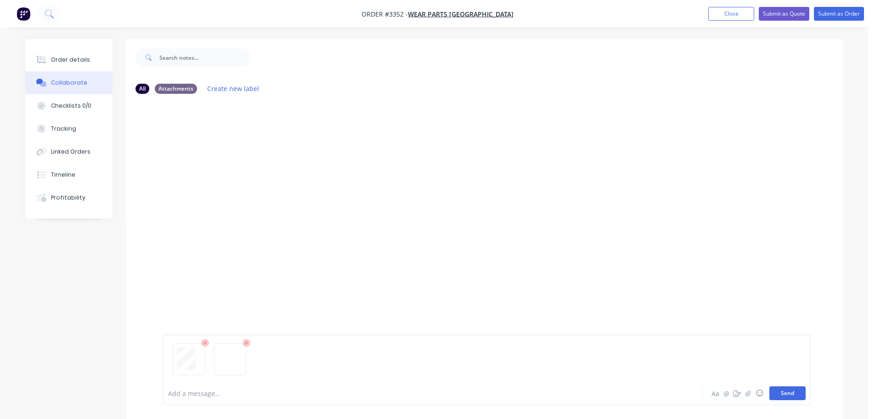
click at [797, 393] on button "Send" at bounding box center [788, 393] width 36 height 14
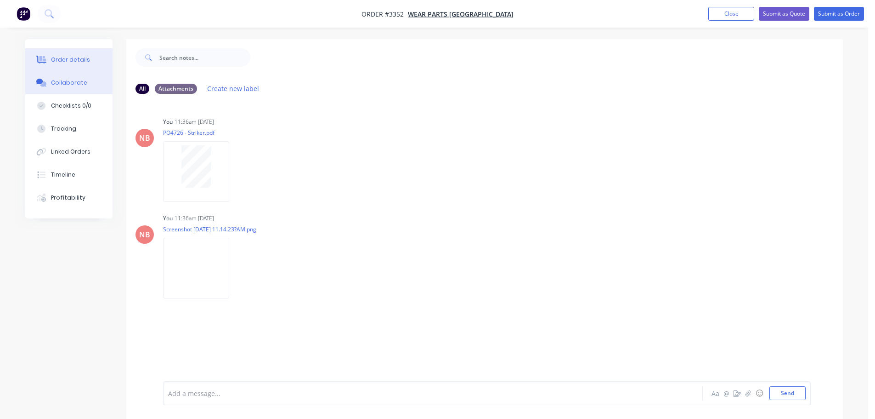
click at [79, 54] on button "Order details" at bounding box center [68, 59] width 87 height 23
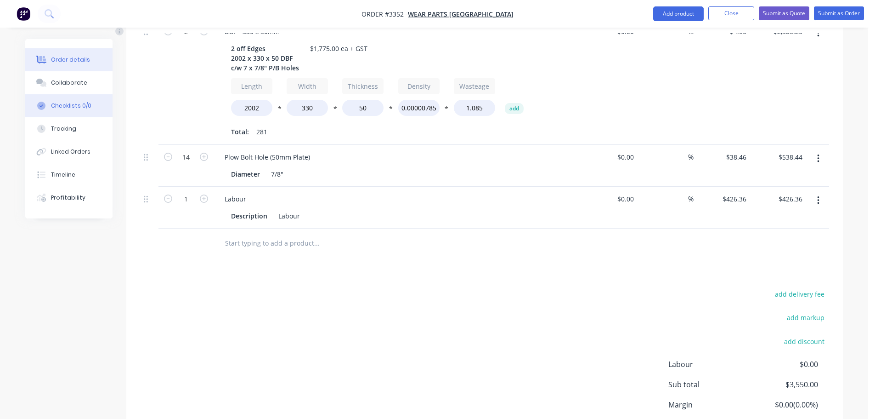
scroll to position [297, 0]
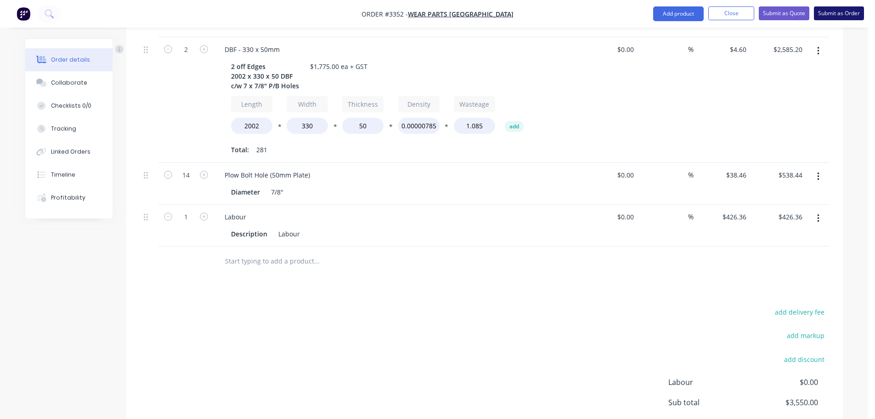
click at [819, 17] on button "Submit as Order" at bounding box center [839, 13] width 50 height 14
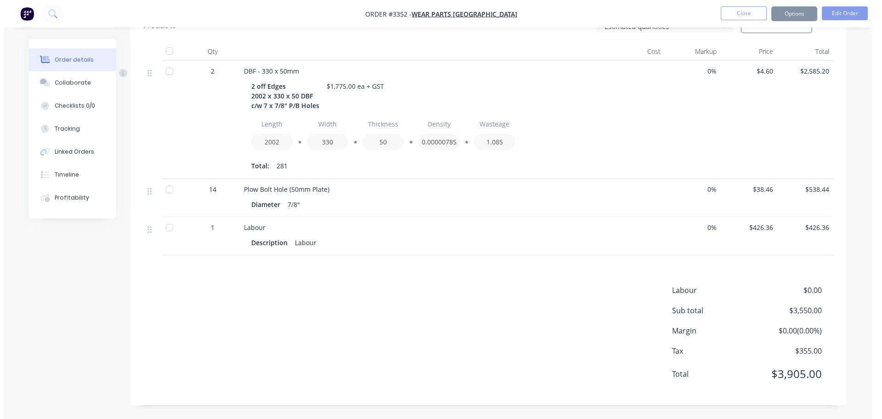
scroll to position [0, 0]
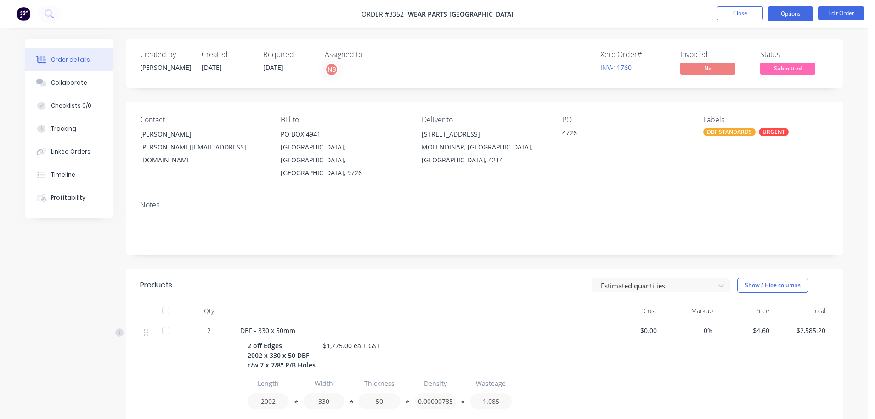
click at [791, 13] on button "Options" at bounding box center [791, 13] width 46 height 15
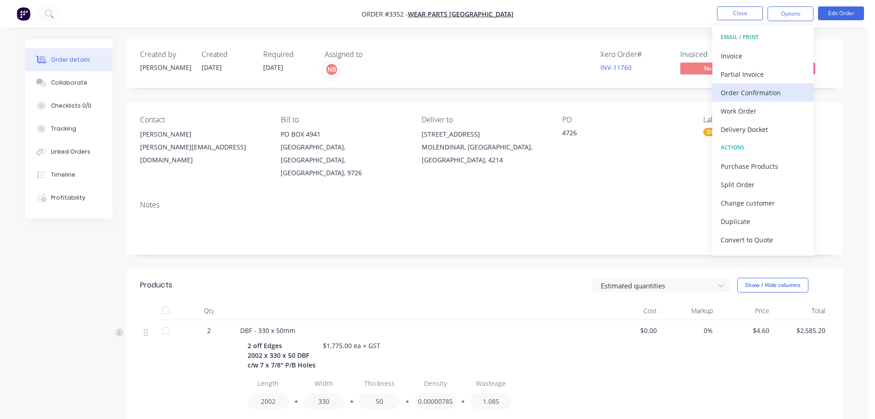
click at [757, 87] on div "Order Confirmation" at bounding box center [763, 92] width 85 height 13
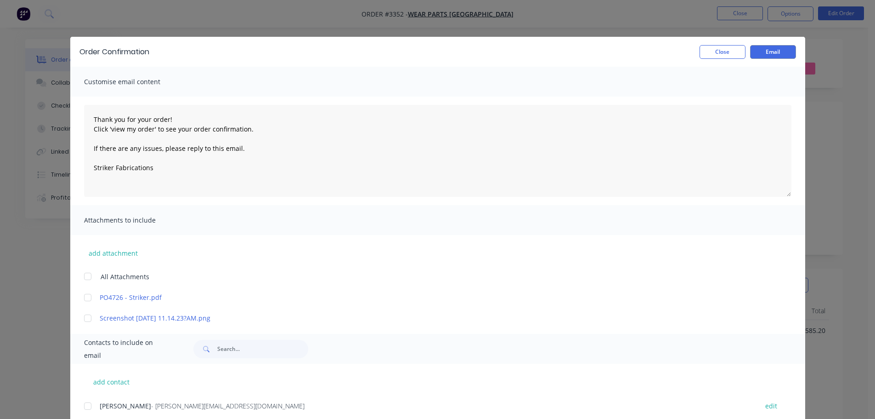
click at [80, 405] on div at bounding box center [88, 405] width 18 height 18
type textarea "Thank you for your order! Click 'view my order' to see your order confirmation.…"
click at [769, 47] on button "Email" at bounding box center [773, 52] width 46 height 14
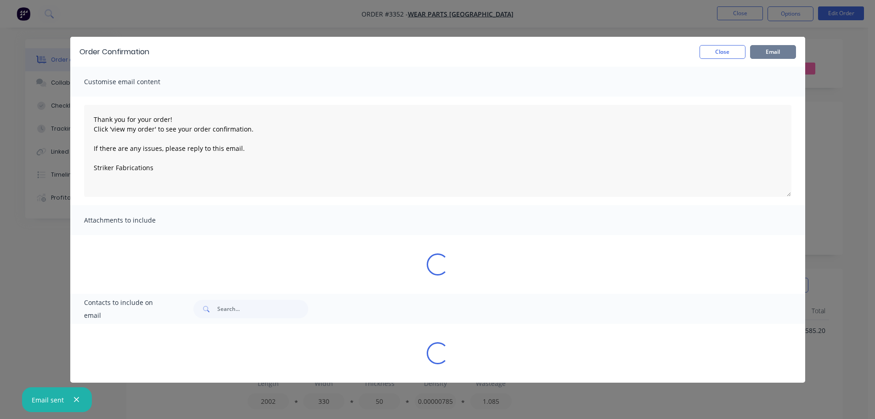
type textarea "Thank you for your order! Click 'view my order' to see your order confirmation.…"
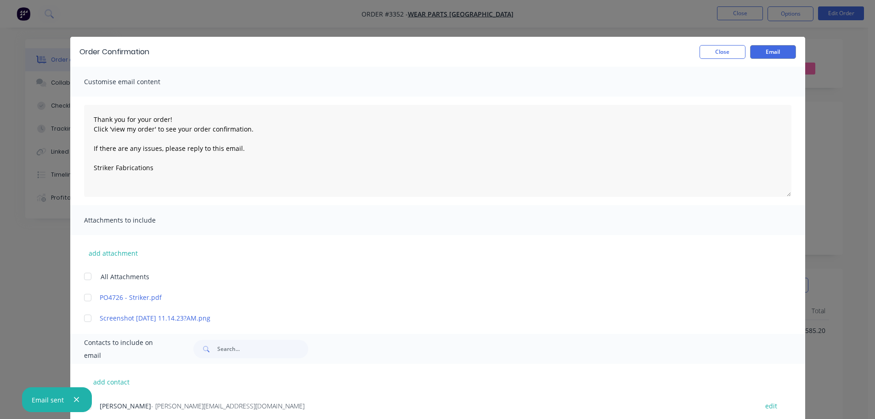
click at [717, 59] on div "Order Confirmation Close Email" at bounding box center [437, 52] width 735 height 30
click at [725, 51] on button "Close" at bounding box center [723, 52] width 46 height 14
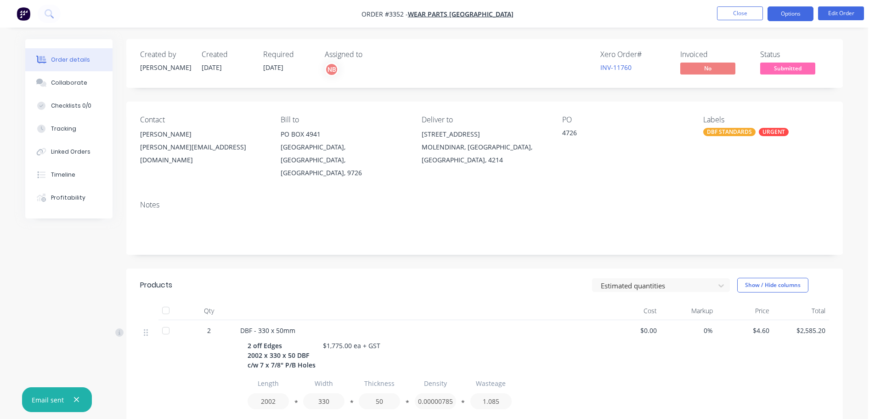
click at [783, 13] on button "Options" at bounding box center [791, 13] width 46 height 15
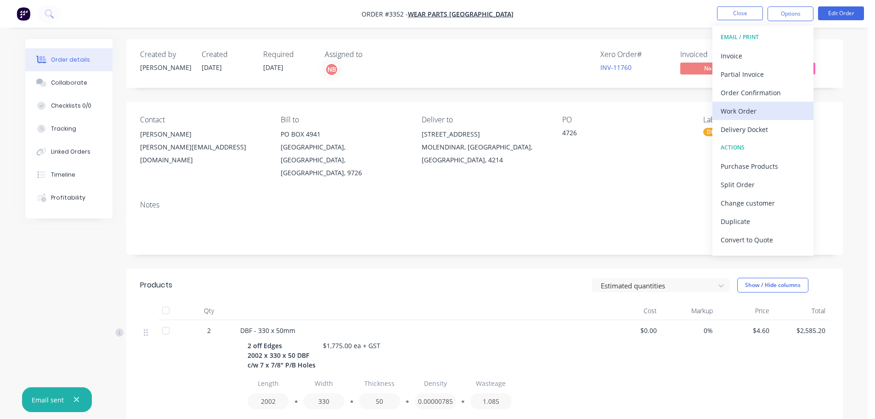
click at [729, 113] on div "Work Order" at bounding box center [763, 110] width 85 height 13
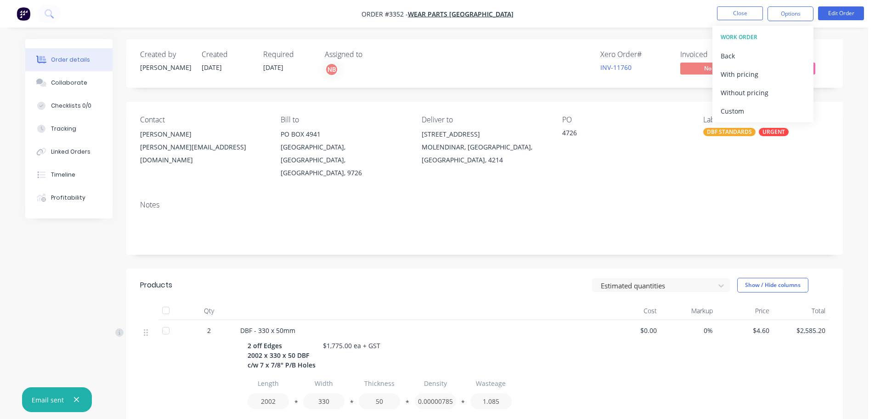
click at [729, 113] on div "Custom" at bounding box center [763, 110] width 85 height 13
click at [731, 96] on div "Without pricing" at bounding box center [763, 92] width 85 height 13
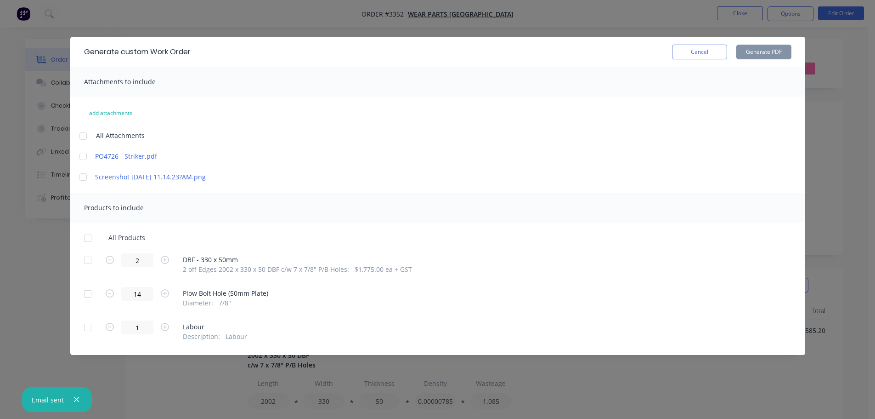
click at [88, 262] on div at bounding box center [88, 260] width 18 height 18
click at [773, 51] on button "Generate PDF" at bounding box center [763, 52] width 55 height 15
click at [683, 46] on button "Cancel" at bounding box center [699, 52] width 55 height 15
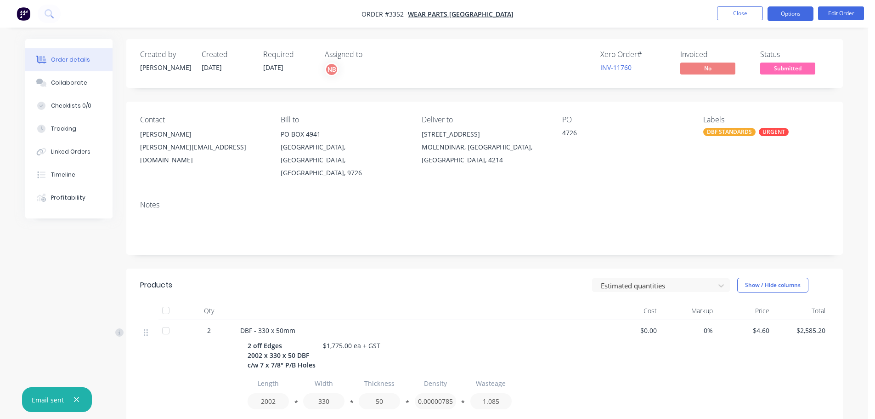
click at [799, 12] on button "Options" at bounding box center [791, 13] width 46 height 15
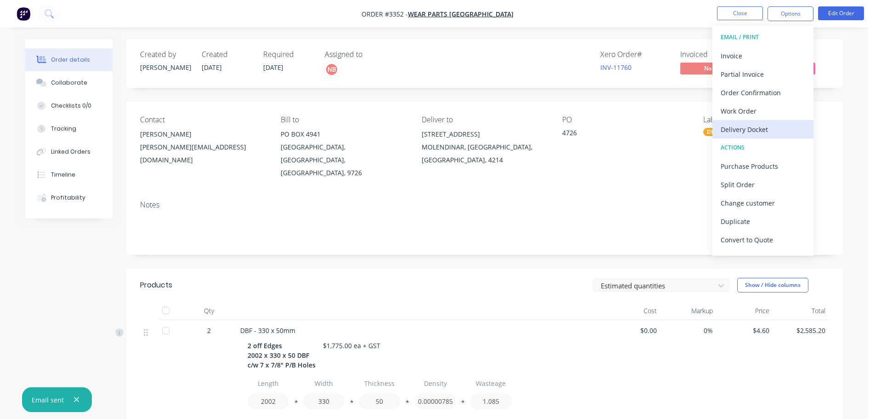
click at [752, 128] on div "Delivery Docket" at bounding box center [763, 129] width 85 height 13
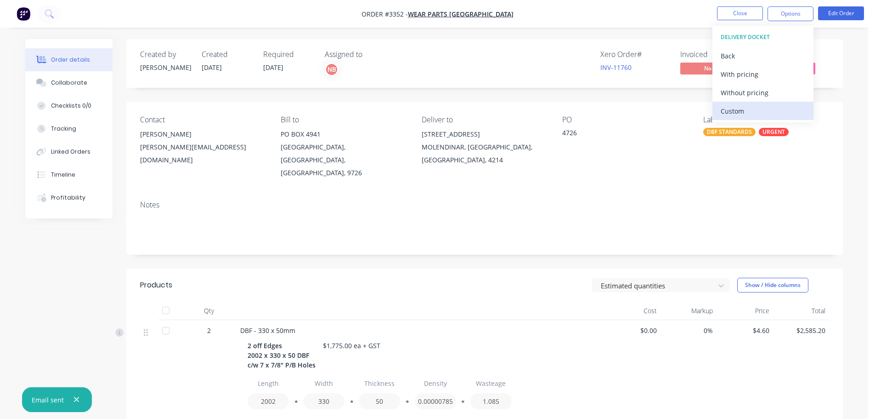
click at [742, 114] on div "Custom" at bounding box center [763, 110] width 85 height 13
click at [737, 91] on div "Without pricing" at bounding box center [763, 92] width 85 height 13
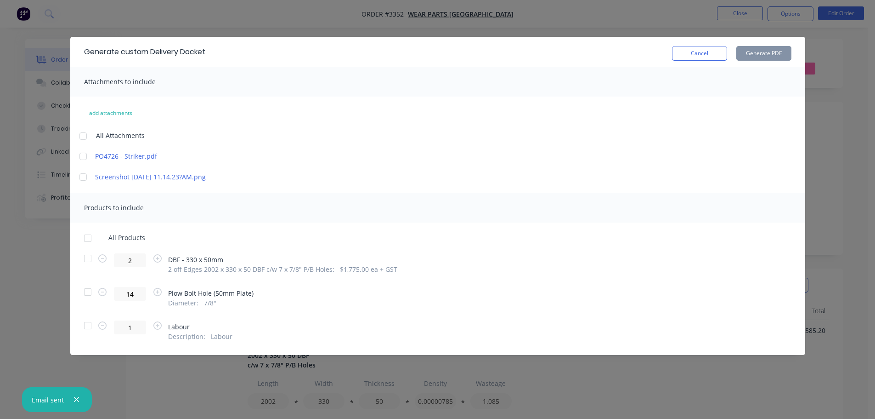
click at [91, 257] on div at bounding box center [88, 258] width 18 height 18
click at [762, 51] on button "Generate PDF" at bounding box center [763, 53] width 55 height 15
click at [681, 52] on button "Cancel" at bounding box center [699, 53] width 55 height 15
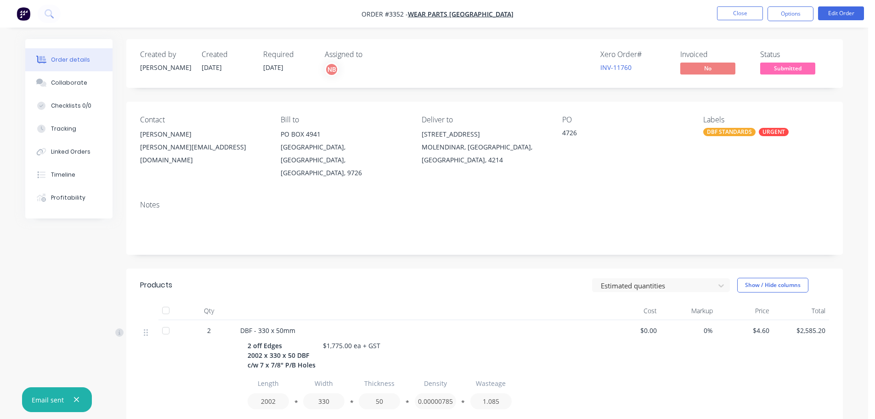
click at [767, 19] on ul "Close Options Edit Order" at bounding box center [790, 13] width 169 height 15
click at [775, 13] on button "Options" at bounding box center [791, 13] width 46 height 15
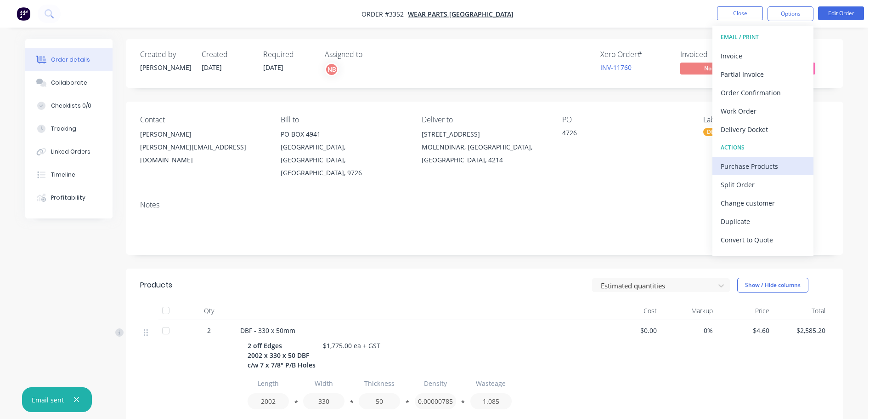
click at [737, 167] on div "Purchase Products" at bounding box center [763, 165] width 85 height 13
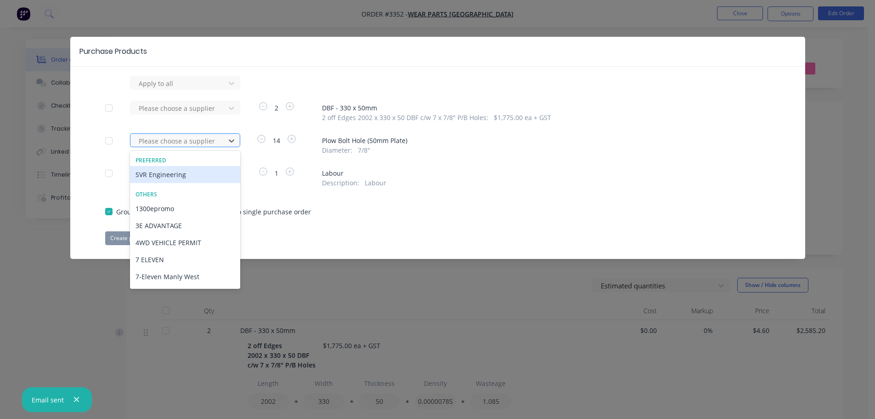
click at [165, 138] on div at bounding box center [179, 140] width 83 height 11
click at [170, 176] on div "SVR Engineering" at bounding box center [185, 174] width 110 height 17
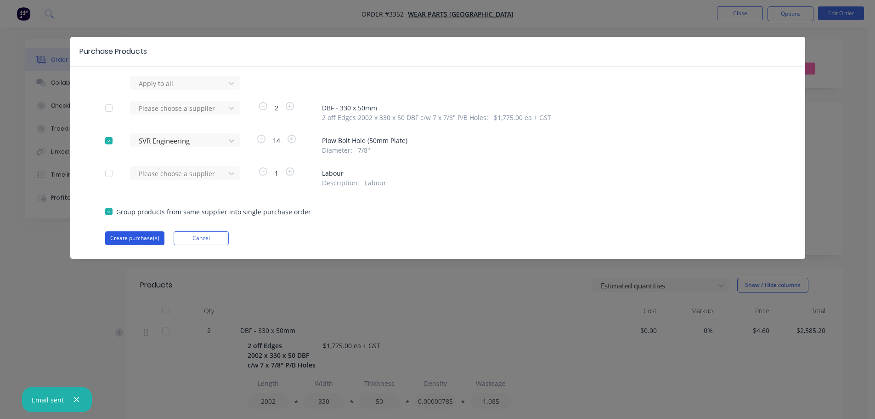
click at [142, 242] on button "Create purchase(s)" at bounding box center [134, 238] width 59 height 14
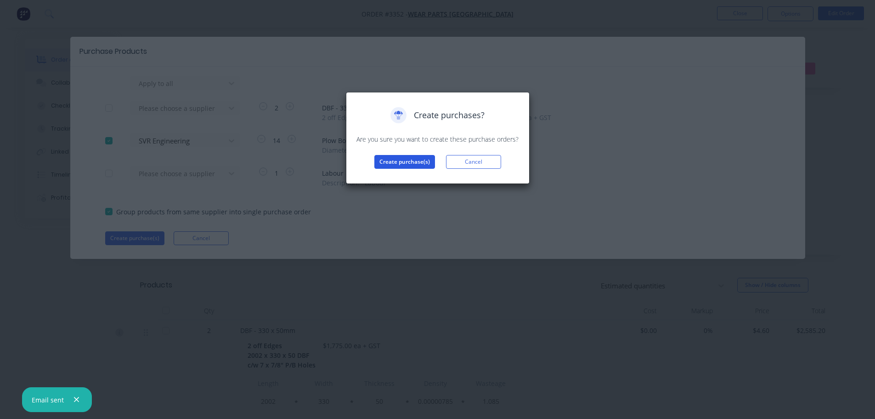
click at [407, 156] on button "Create purchase(s)" at bounding box center [404, 162] width 61 height 14
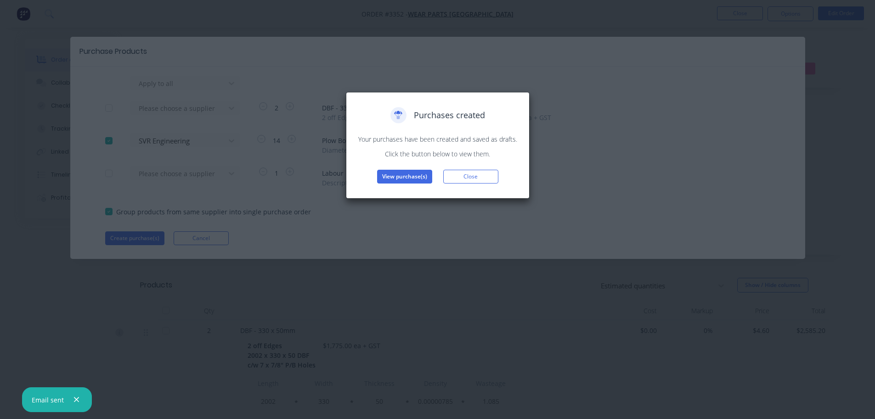
click at [408, 168] on div "Purchases created Your purchases have been created and saved as drafts. Click t…" at bounding box center [438, 145] width 164 height 76
click at [409, 177] on button "View purchase(s)" at bounding box center [404, 177] width 55 height 14
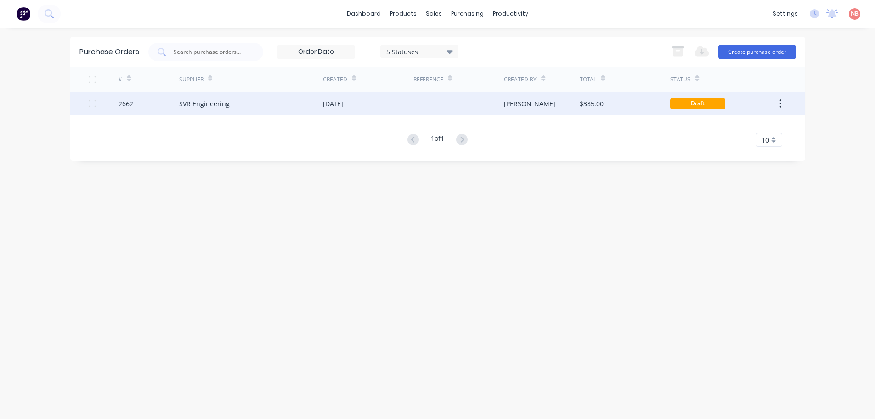
click at [416, 105] on div at bounding box center [458, 103] width 91 height 23
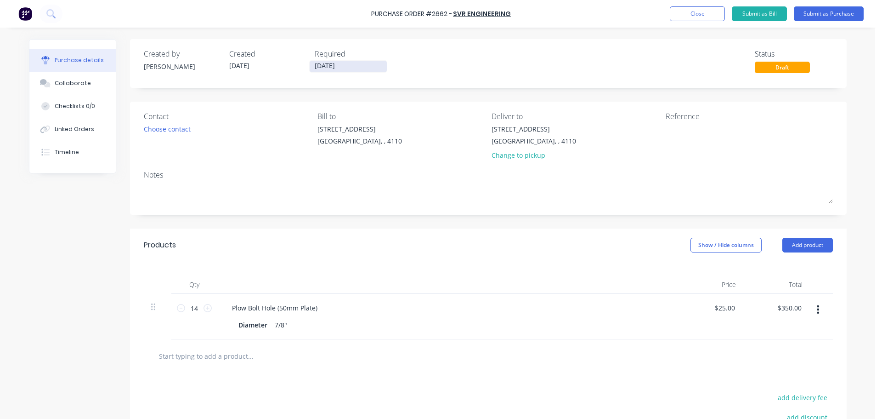
click at [315, 67] on input "[DATE]" at bounding box center [348, 66] width 77 height 11
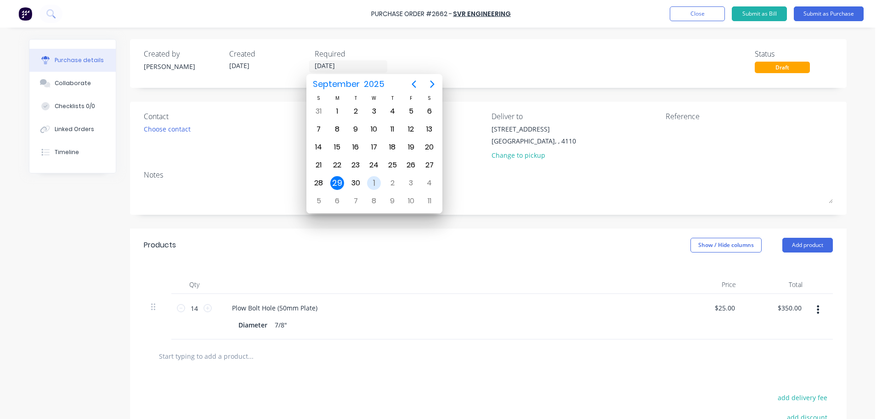
click at [379, 184] on div "1" at bounding box center [374, 183] width 14 height 14
type input "[DATE]"
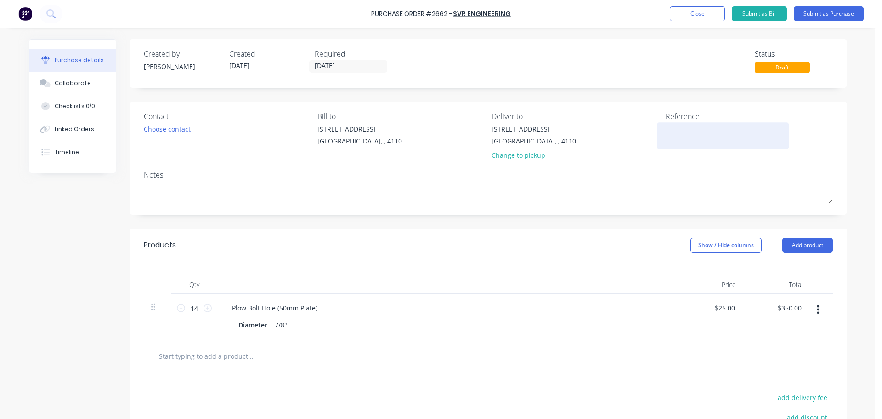
click at [671, 126] on textarea at bounding box center [723, 134] width 115 height 21
type textarea "WPA 4726"
type textarea "x"
type textarea "WPA 4726"
click at [828, 13] on button "Submit as Purchase" at bounding box center [829, 13] width 70 height 15
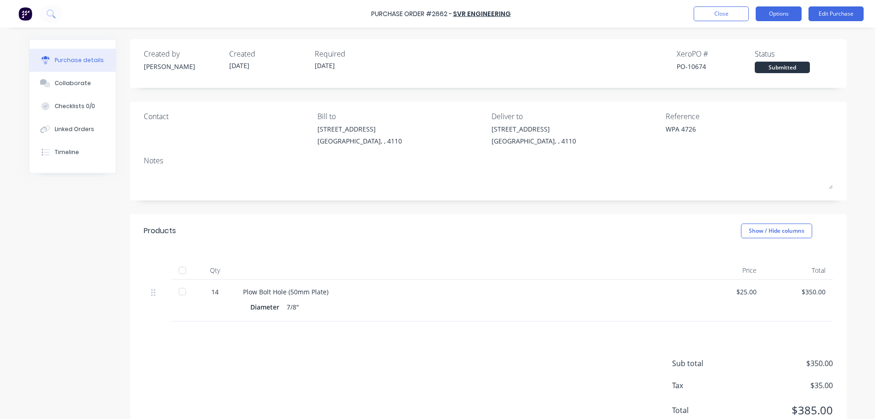
click at [761, 10] on button "Options" at bounding box center [779, 13] width 46 height 15
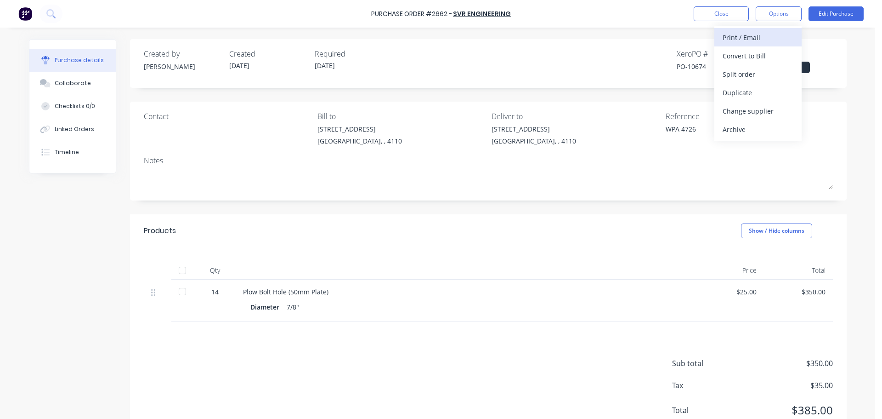
click at [752, 37] on div "Print / Email" at bounding box center [758, 37] width 71 height 13
click at [739, 59] on div "With pricing" at bounding box center [758, 55] width 71 height 13
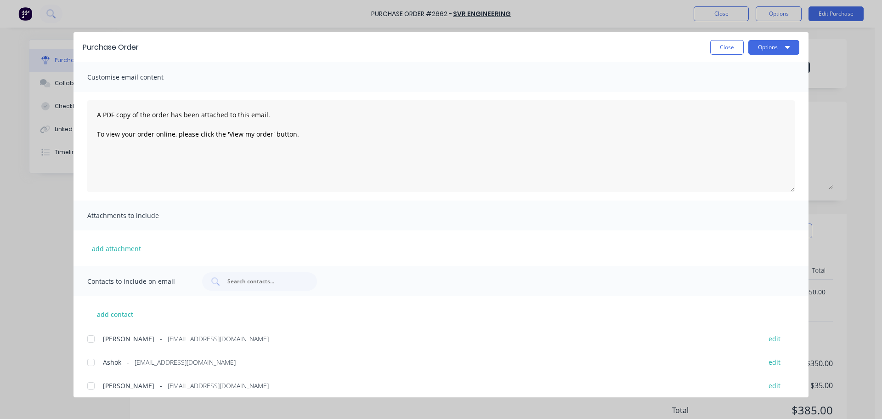
click at [96, 358] on div at bounding box center [91, 362] width 18 height 18
click at [761, 45] on button "Options" at bounding box center [773, 47] width 51 height 15
click at [749, 87] on div "Print" at bounding box center [755, 88] width 71 height 13
click at [758, 55] on div "Purchase Order Close Options" at bounding box center [441, 47] width 735 height 30
click at [757, 53] on button "Options" at bounding box center [773, 47] width 51 height 15
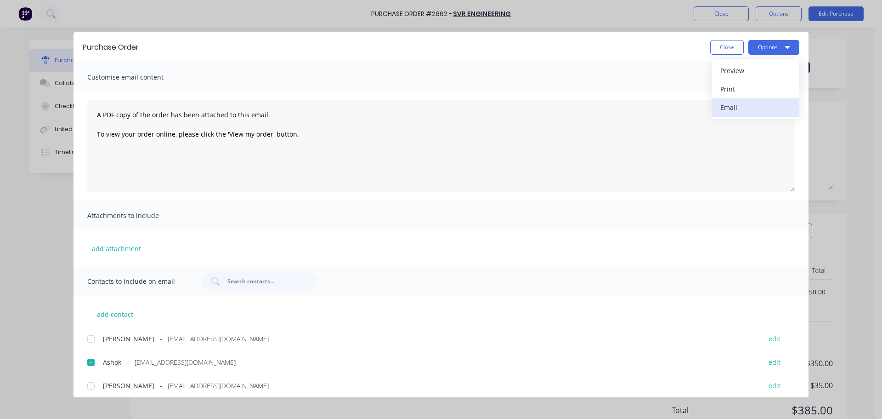
click at [753, 108] on div "Email" at bounding box center [755, 107] width 71 height 13
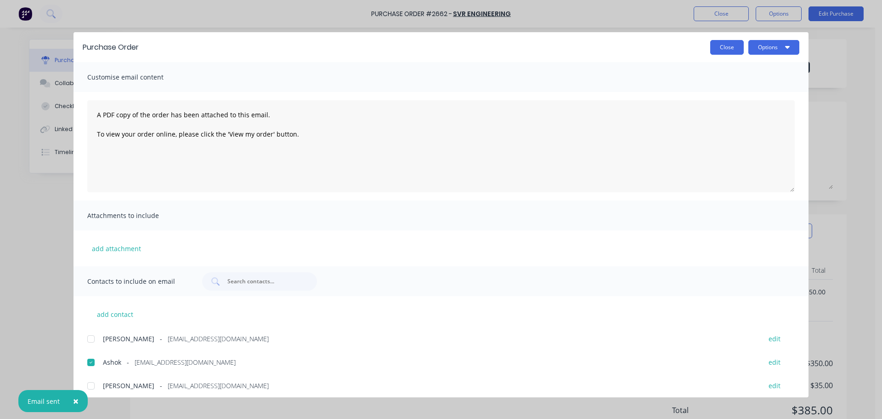
click at [712, 51] on button "Close" at bounding box center [727, 47] width 34 height 15
type textarea "x"
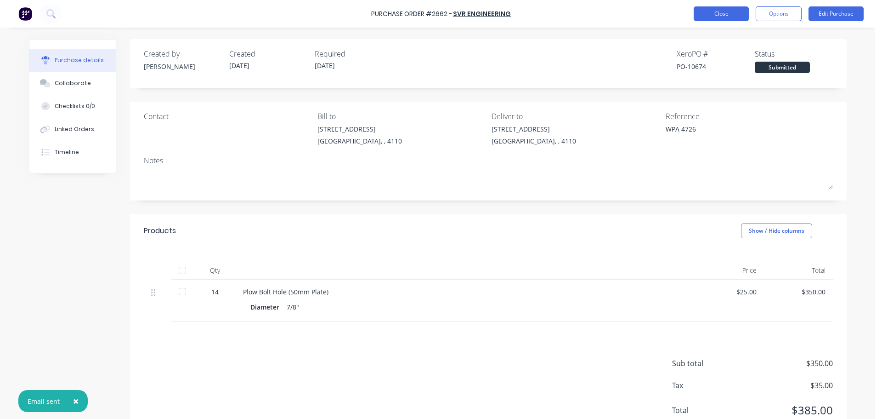
click at [714, 6] on button "Close" at bounding box center [721, 13] width 55 height 15
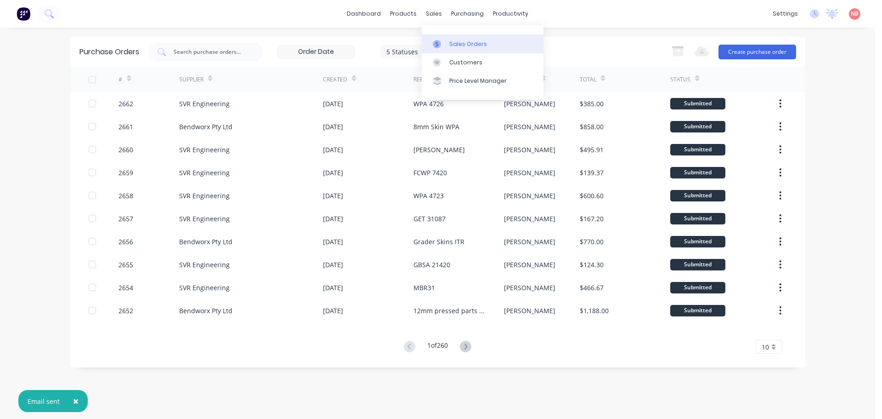
click at [448, 36] on link "Sales Orders" at bounding box center [483, 43] width 122 height 18
